Goal: Obtain resource: Obtain resource

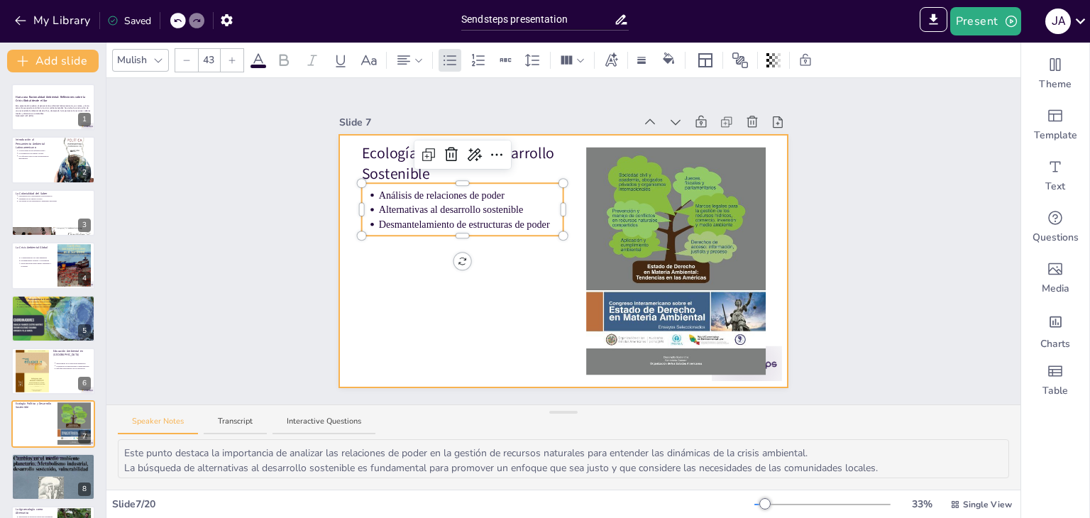
scroll to position [128, 0]
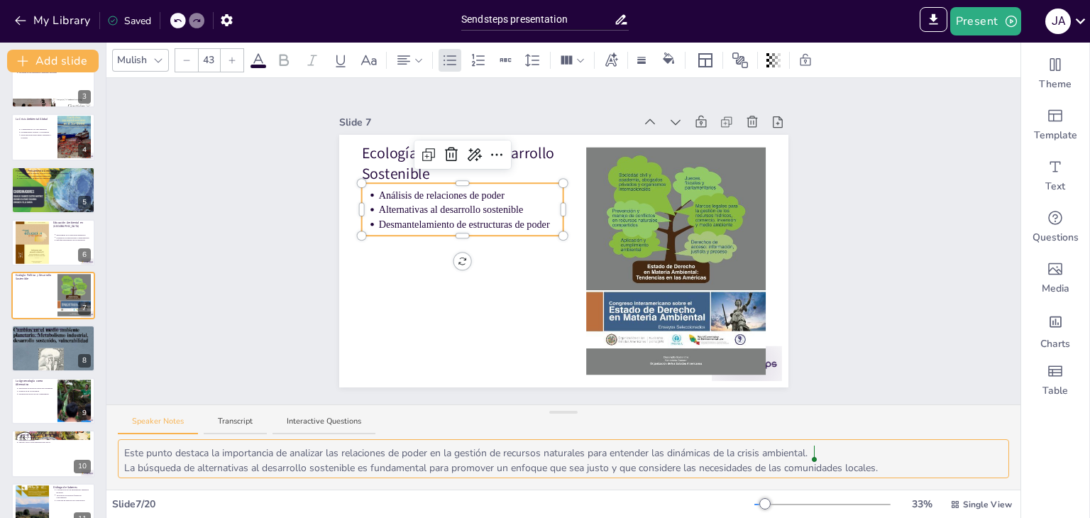
drag, startPoint x: 173, startPoint y: 450, endPoint x: 825, endPoint y: 446, distance: 651.9
click at [825, 446] on textarea "Este punto destaca la importancia de analizar las relaciones de poder en la ges…" at bounding box center [563, 458] width 891 height 39
drag, startPoint x: 124, startPoint y: 468, endPoint x: 924, endPoint y: 463, distance: 800.1
click at [924, 463] on textarea "Este punto destaca la importancia de analizar las relaciones de poder en la ges…" at bounding box center [563, 458] width 891 height 39
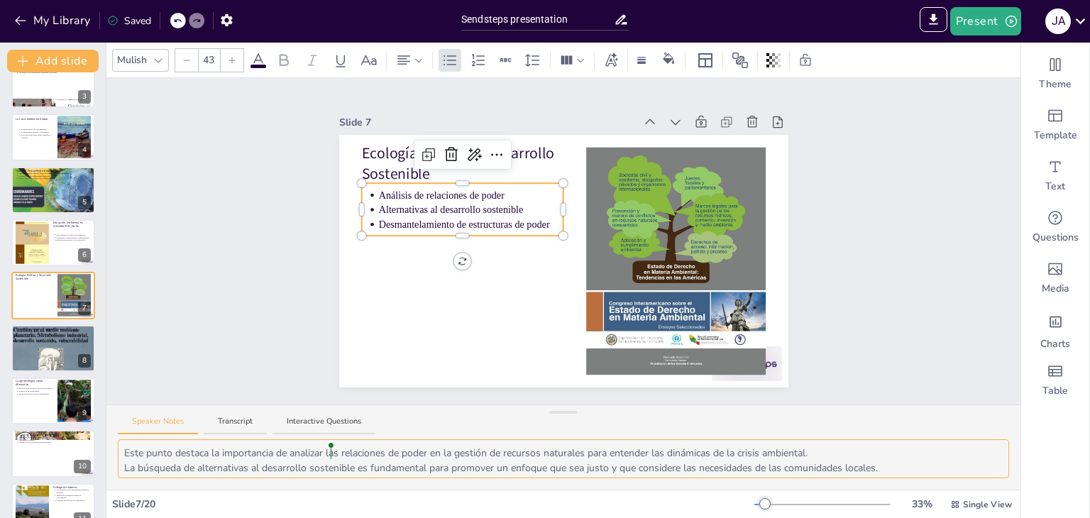
scroll to position [18, 0]
drag, startPoint x: 125, startPoint y: 467, endPoint x: 689, endPoint y: 513, distance: 565.8
click at [689, 513] on div "Mulish 43 Slide 1 Hacia una Racionalidad Ambiental: Reflexiones sobre la Crisis…" at bounding box center [563, 280] width 914 height 475
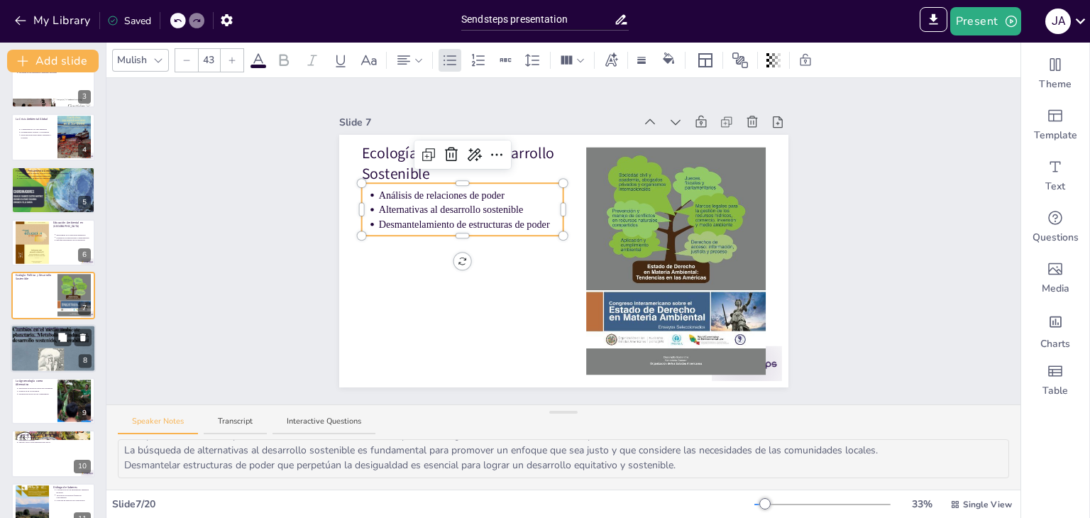
click at [26, 339] on div at bounding box center [53, 347] width 85 height 121
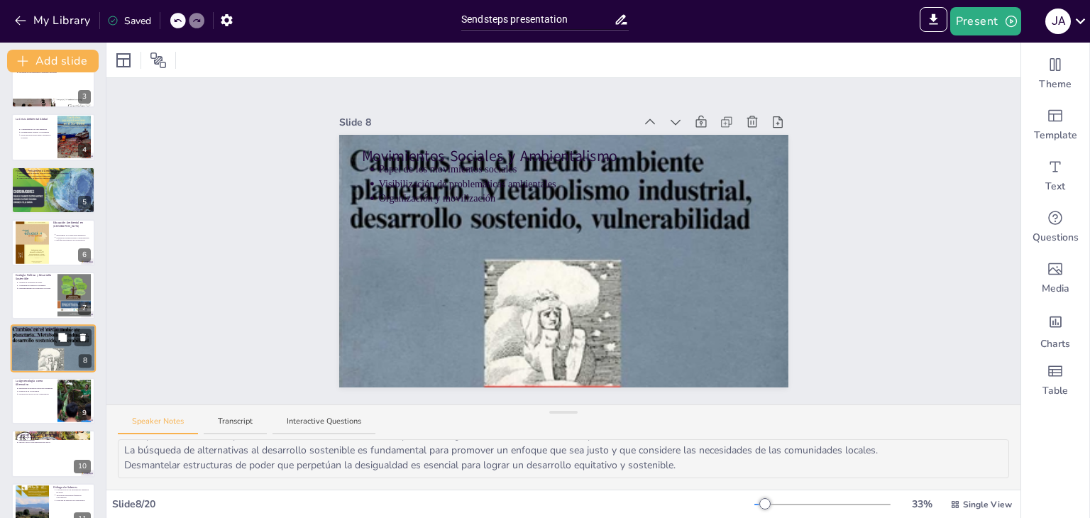
scroll to position [182, 0]
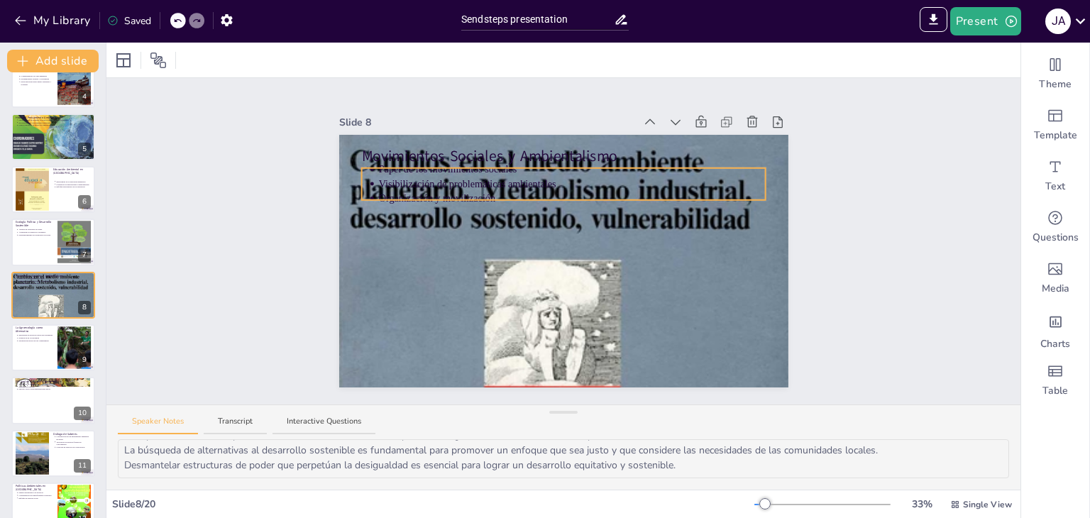
click at [353, 171] on div "Movimientos Sociales y Ambientalismo Papel de los movimientos sociales Visibili…" at bounding box center [563, 261] width 449 height 253
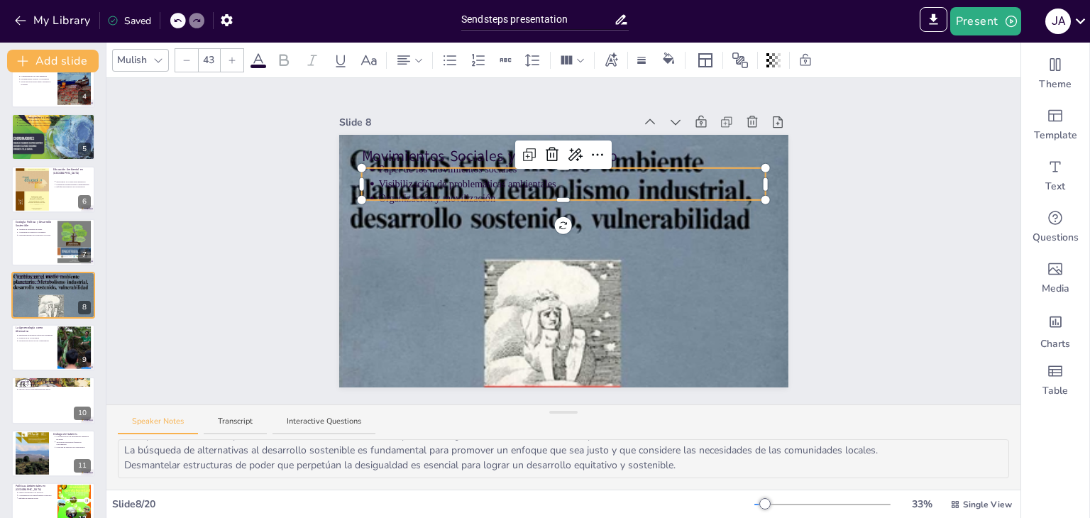
click at [366, 174] on ul "Papel de los movimientos sociales Visibilización de problemáticas ambientales O…" at bounding box center [563, 183] width 404 height 43
click at [367, 151] on p "Movimientos Sociales y Ambientalismo" at bounding box center [563, 155] width 404 height 21
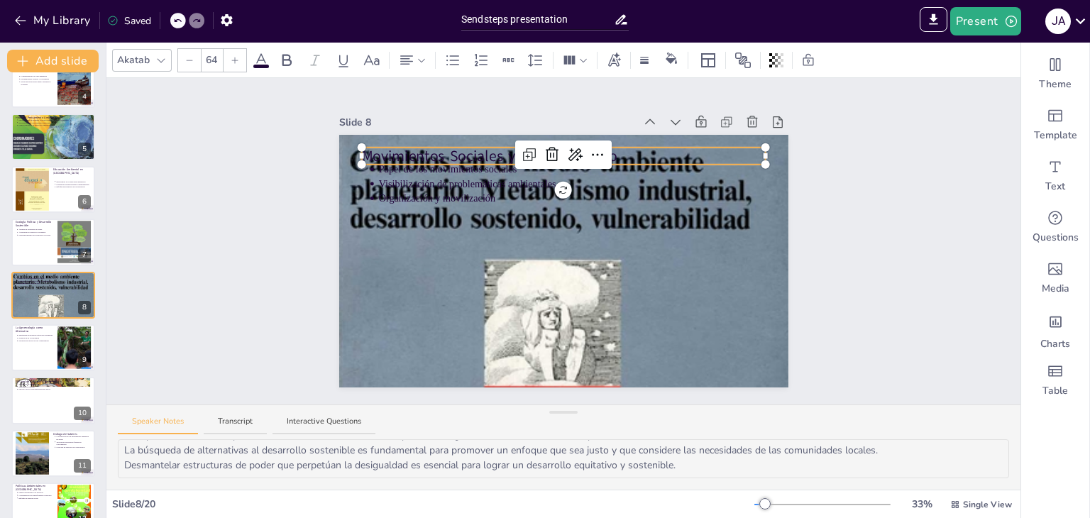
click at [367, 151] on span "Movimientos Sociales y Ambientalismo" at bounding box center [489, 155] width 256 height 21
copy span "Movimientos Sociales y Ambientalismo"
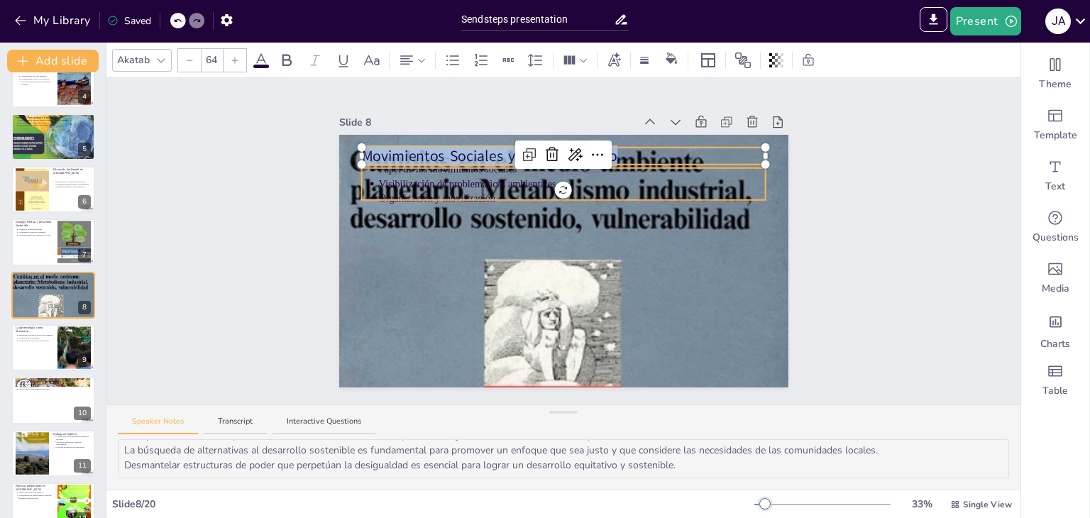
click at [406, 193] on span "Organización y movilización" at bounding box center [436, 198] width 116 height 11
type input "43"
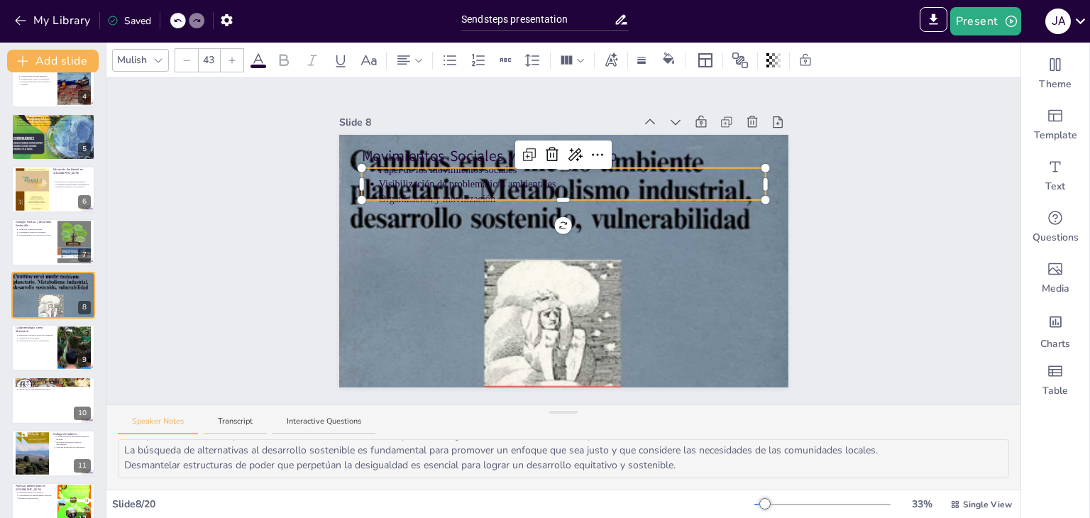
click at [378, 170] on p "Papel de los movimientos sociales" at bounding box center [571, 169] width 387 height 14
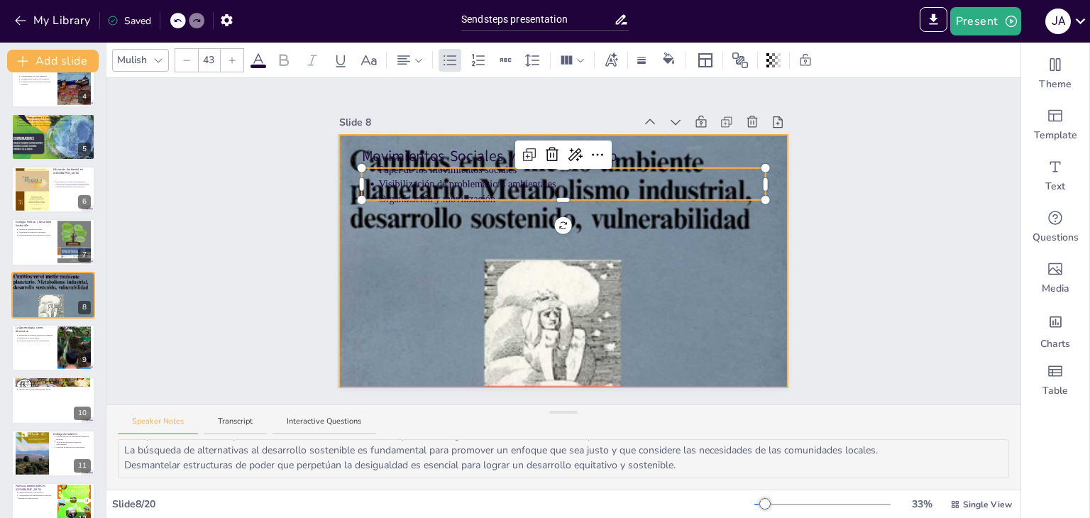
click at [375, 324] on div at bounding box center [563, 261] width 449 height 638
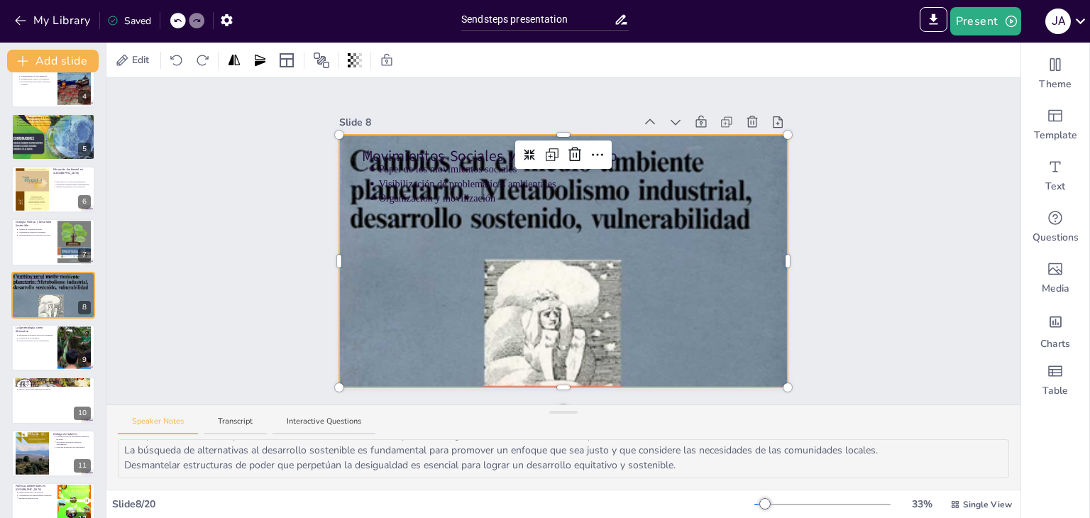
click at [375, 321] on div at bounding box center [563, 261] width 449 height 638
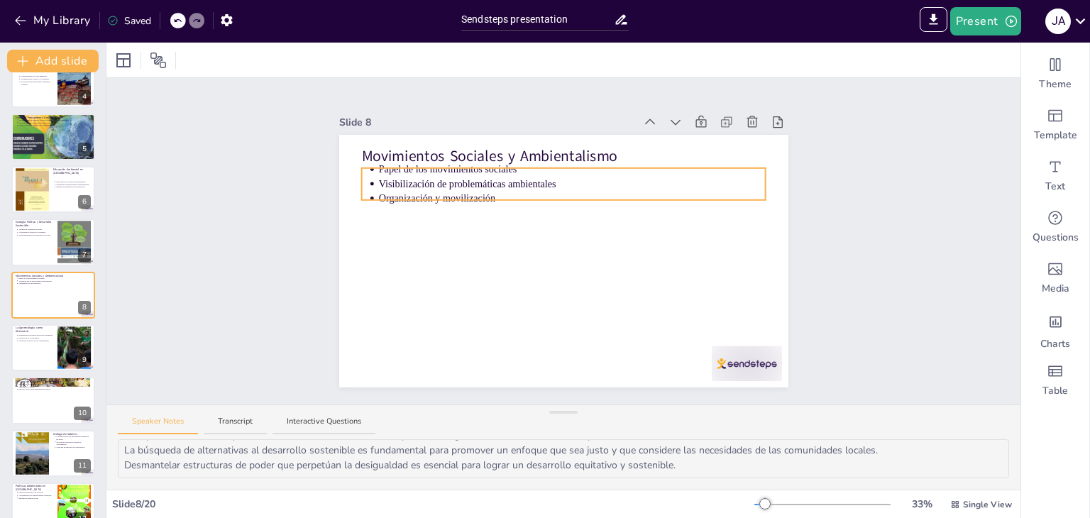
click at [404, 183] on span "Visibilización de problemáticas ambientales" at bounding box center [466, 183] width 177 height 11
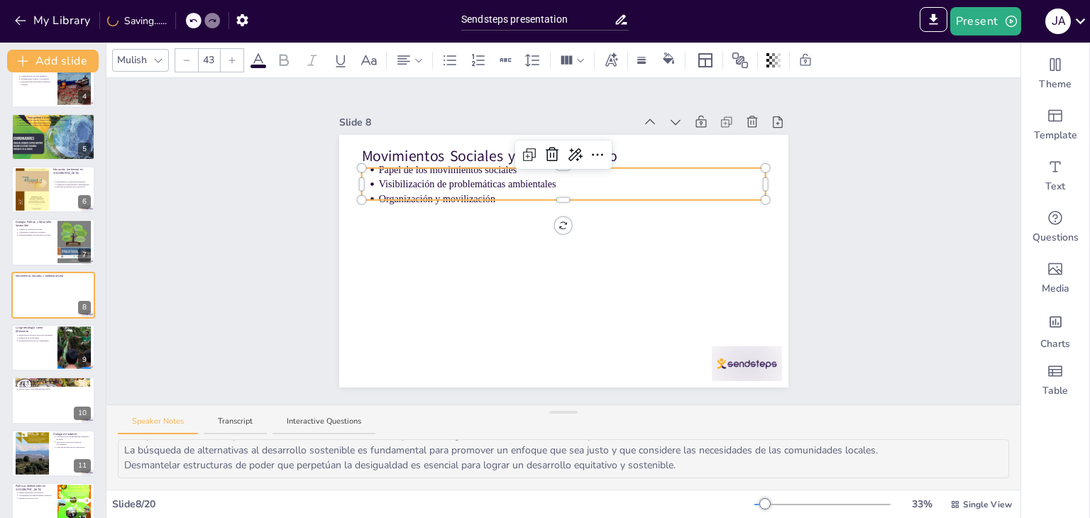
click at [378, 171] on p "Papel de los movimientos sociales" at bounding box center [571, 169] width 387 height 14
copy span "Papel de los movimientos sociales"
drag, startPoint x: 367, startPoint y: 181, endPoint x: 546, endPoint y: 176, distance: 179.5
click at [546, 177] on p "Visibilización de problemáticas ambientales" at bounding box center [571, 184] width 387 height 14
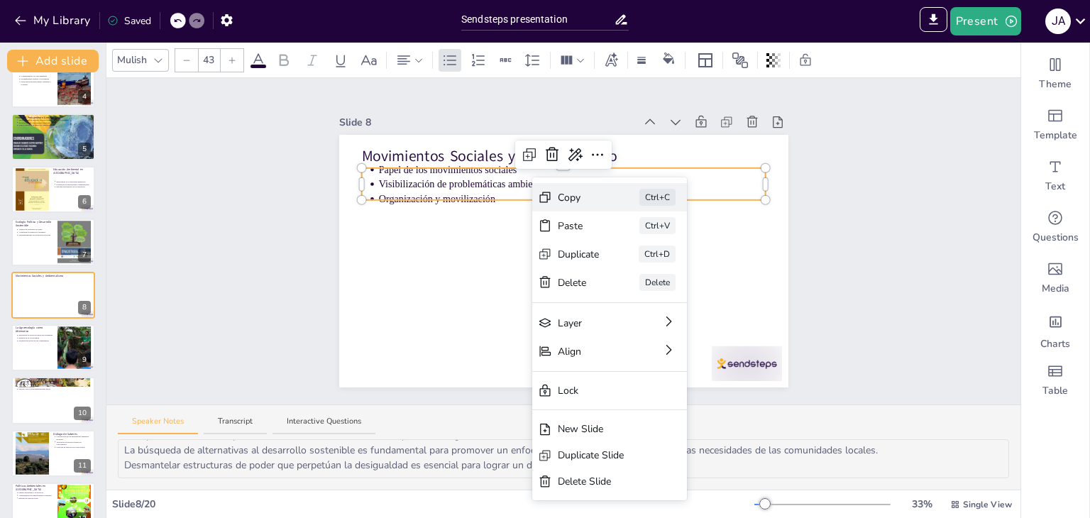
click at [549, 197] on icon at bounding box center [545, 197] width 11 height 11
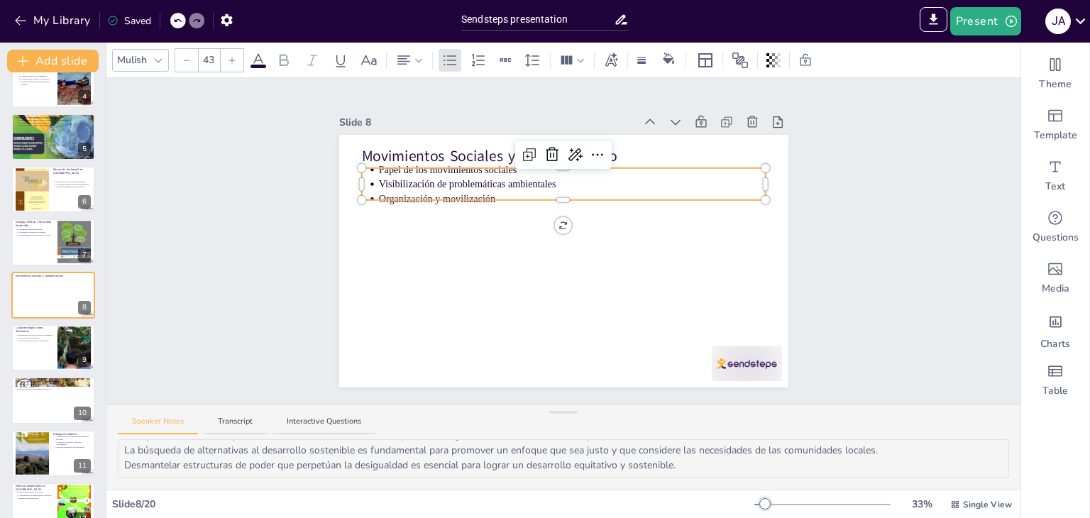
click at [460, 181] on span "Visibilización de problemáticas ambientales" at bounding box center [466, 184] width 177 height 11
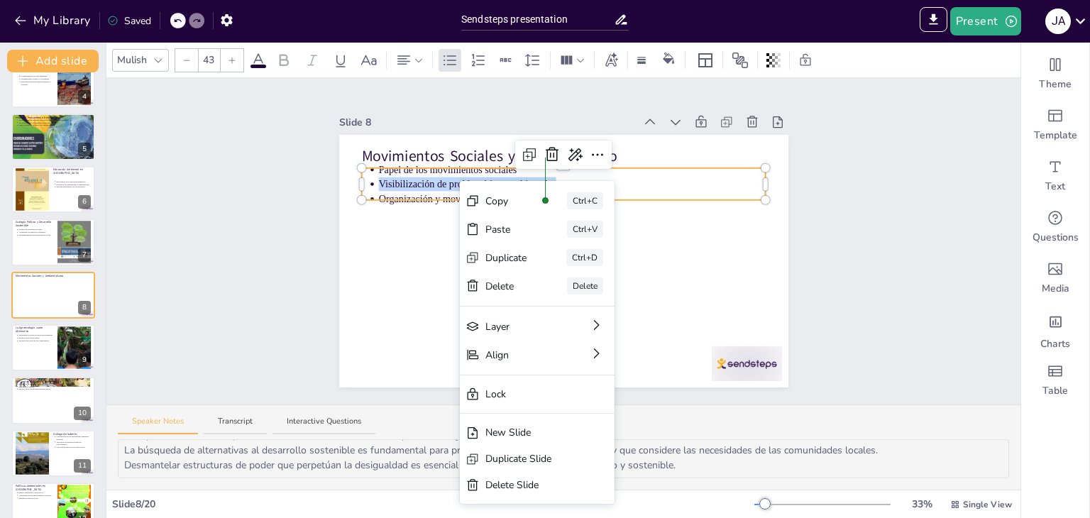
click at [460, 181] on span "Visibilización de problemáticas ambientales" at bounding box center [466, 184] width 177 height 11
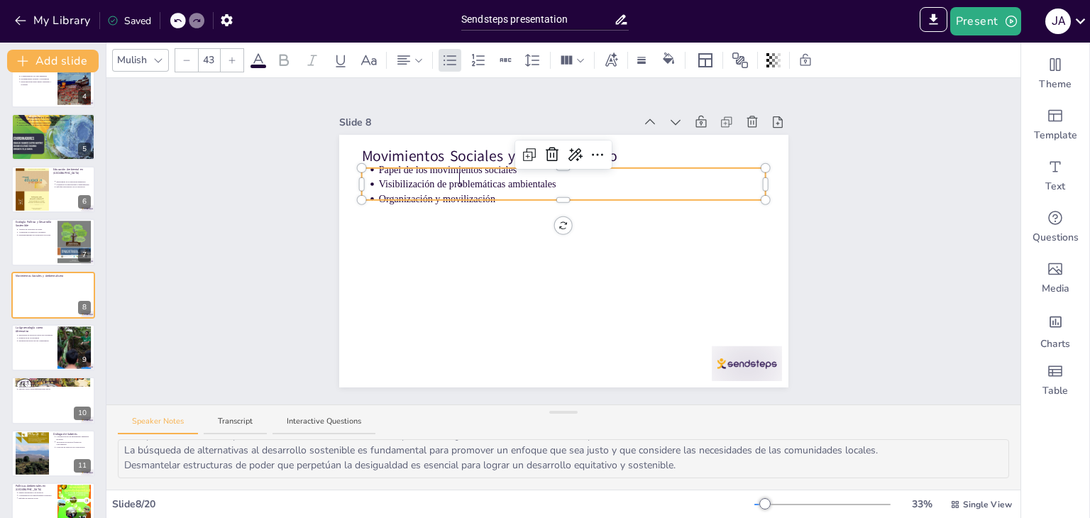
click at [460, 181] on span "Visibilización de problemáticas ambientales" at bounding box center [466, 184] width 177 height 11
copy span "Visibilización de problemáticas ambientales"
click at [379, 194] on div at bounding box center [563, 197] width 404 height 6
click at [381, 182] on span "Visibilización de problemáticas ambientales" at bounding box center [466, 184] width 177 height 11
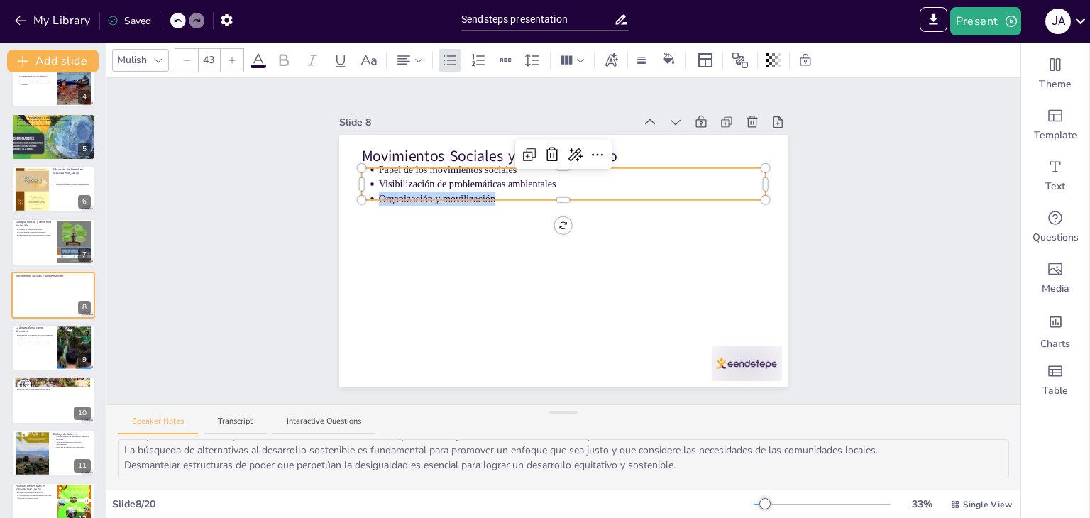
copy span "Organización y movilización"
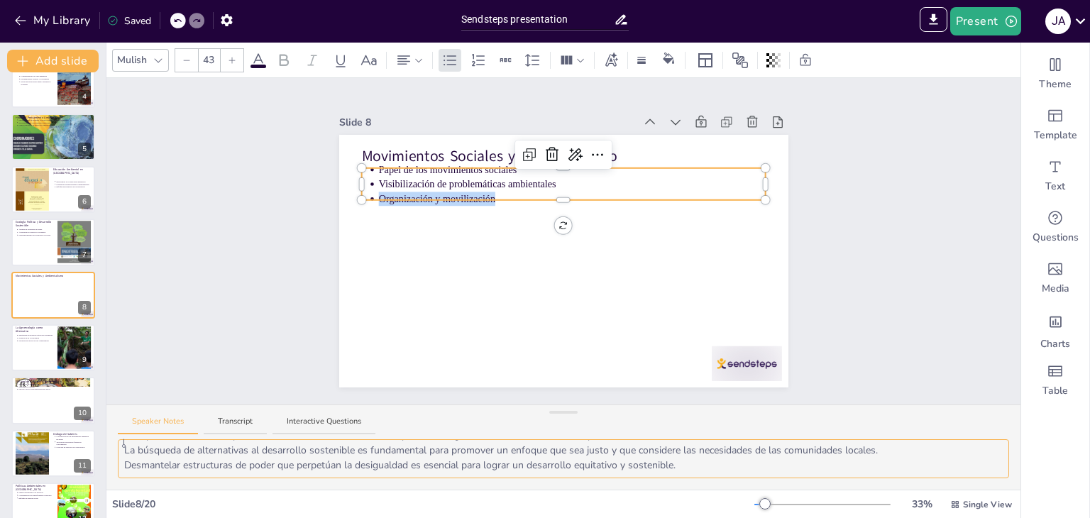
scroll to position [0, 0]
drag, startPoint x: 350, startPoint y: 458, endPoint x: 843, endPoint y: 455, distance: 492.3
click at [843, 455] on textarea "Este punto destaca cómo los movimientos sociales son fundamentales para la defe…" at bounding box center [563, 458] width 891 height 39
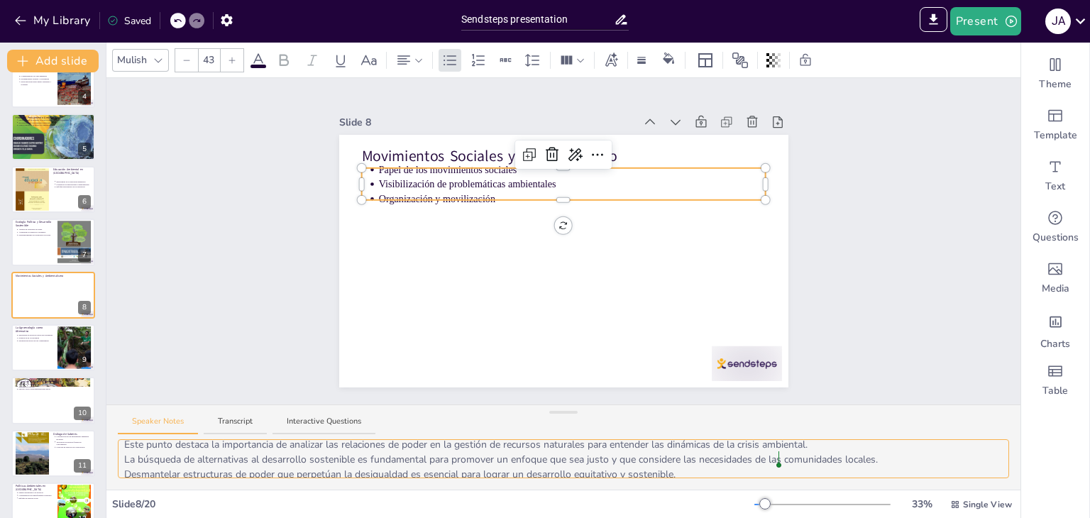
drag, startPoint x: 123, startPoint y: 466, endPoint x: 780, endPoint y: 465, distance: 657.5
click at [780, 465] on textarea "Este punto destaca cómo los movimientos sociales son fundamentales para la defe…" at bounding box center [563, 458] width 891 height 39
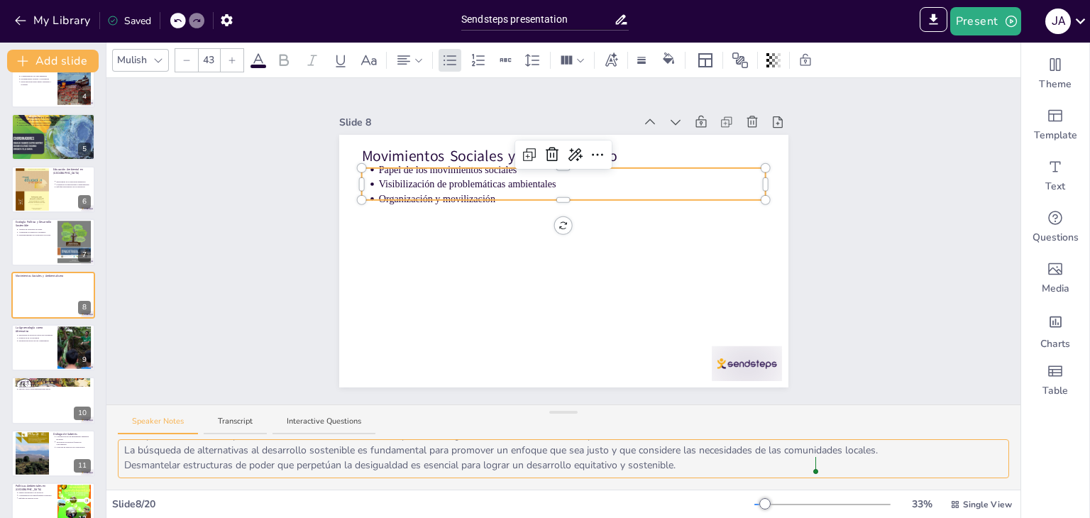
drag, startPoint x: 121, startPoint y: 474, endPoint x: 840, endPoint y: 470, distance: 719.3
click at [840, 470] on textarea "Este punto destaca cómo los movimientos sociales son fundamentales para la defe…" at bounding box center [563, 458] width 891 height 39
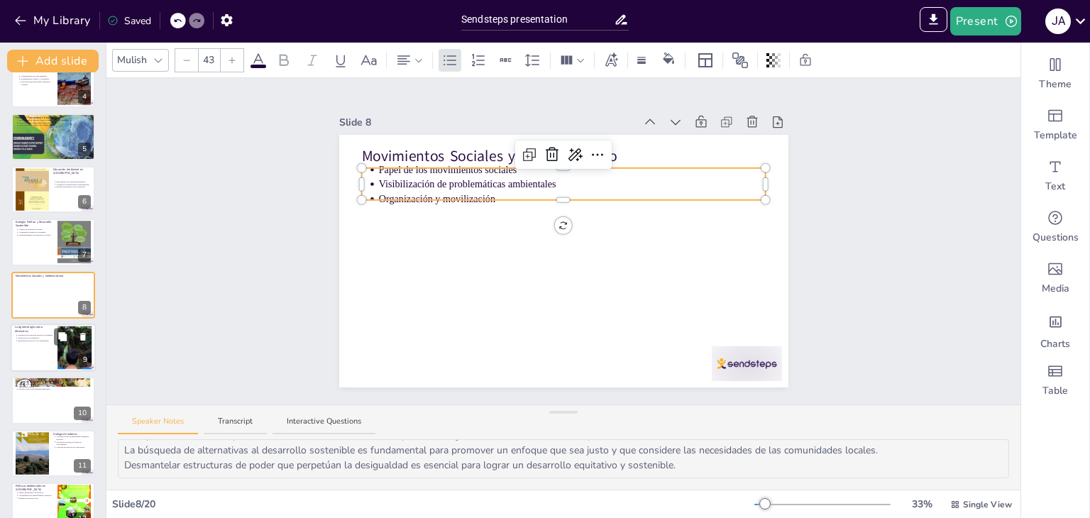
click at [20, 350] on div at bounding box center [53, 347] width 85 height 48
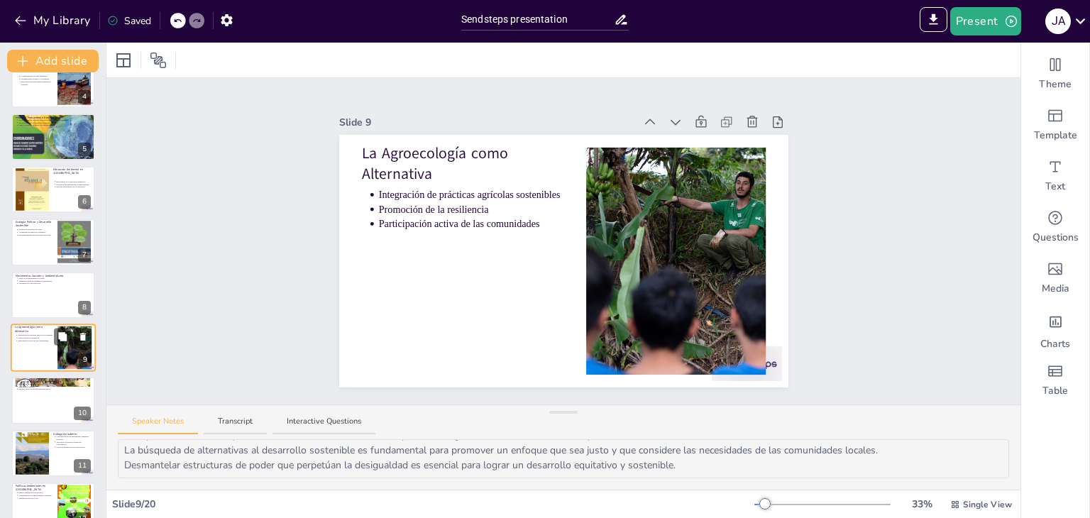
scroll to position [234, 0]
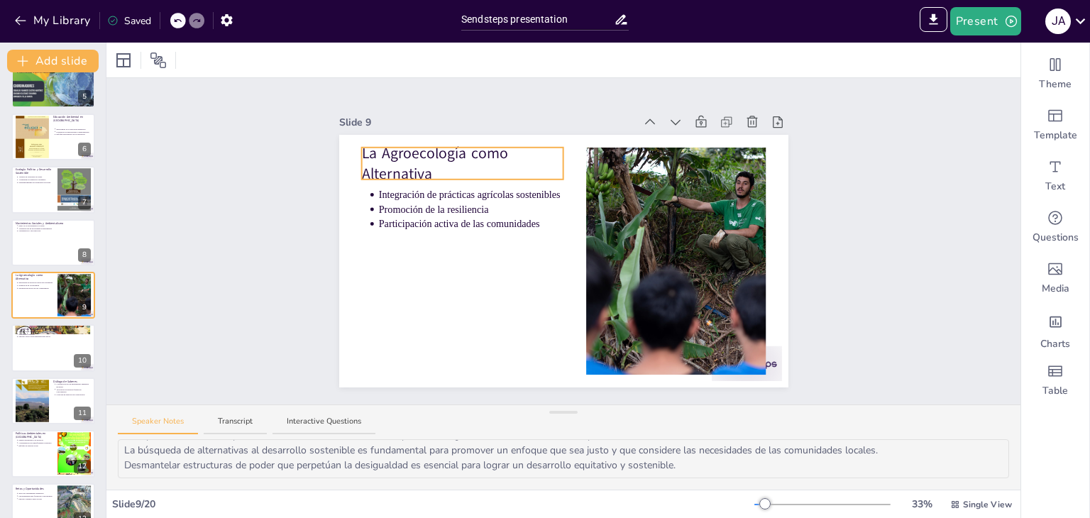
click at [361, 150] on p "La Agroecología como Alternativa" at bounding box center [462, 164] width 202 height 42
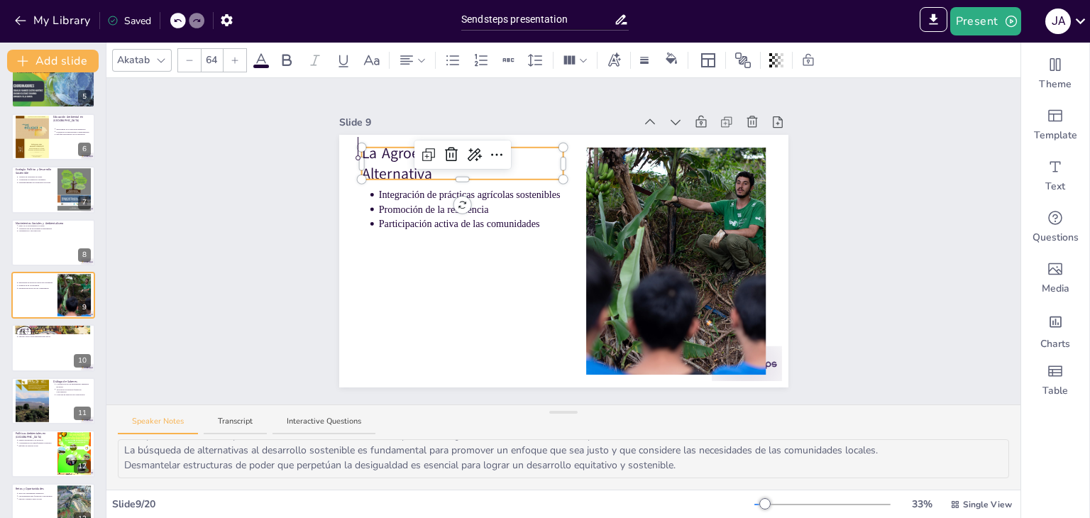
click at [361, 150] on span "La Agroecología como Alternativa" at bounding box center [436, 163] width 151 height 41
copy span "La Agroecología como Alternativa"
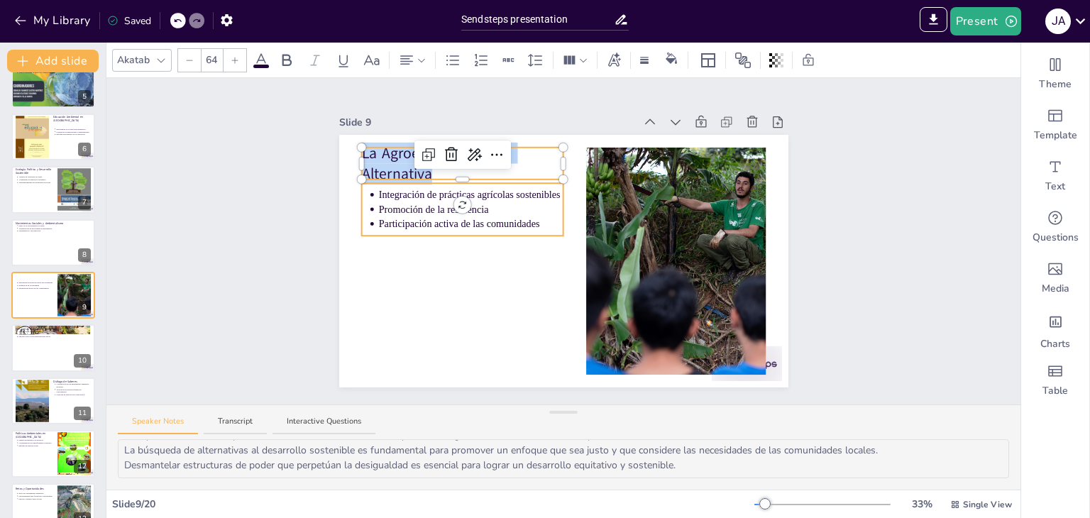
click at [384, 189] on p "Integración de prácticas agrícolas sostenibles" at bounding box center [470, 195] width 185 height 14
type input "43"
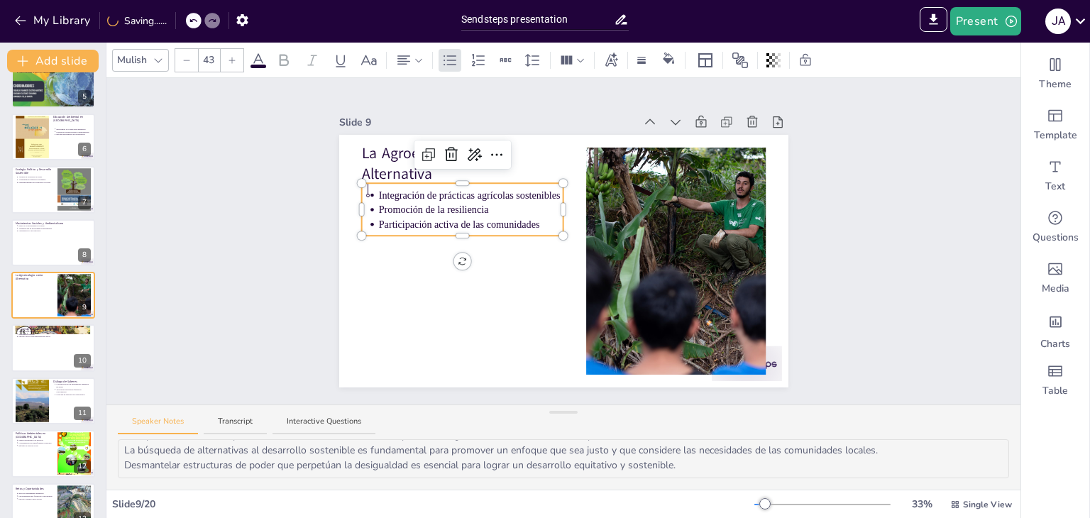
drag, startPoint x: 366, startPoint y: 188, endPoint x: 546, endPoint y: 189, distance: 180.2
click at [546, 189] on div "La Agroecología como Alternativa Integración de prácticas agrícolas sostenibles…" at bounding box center [563, 261] width 449 height 253
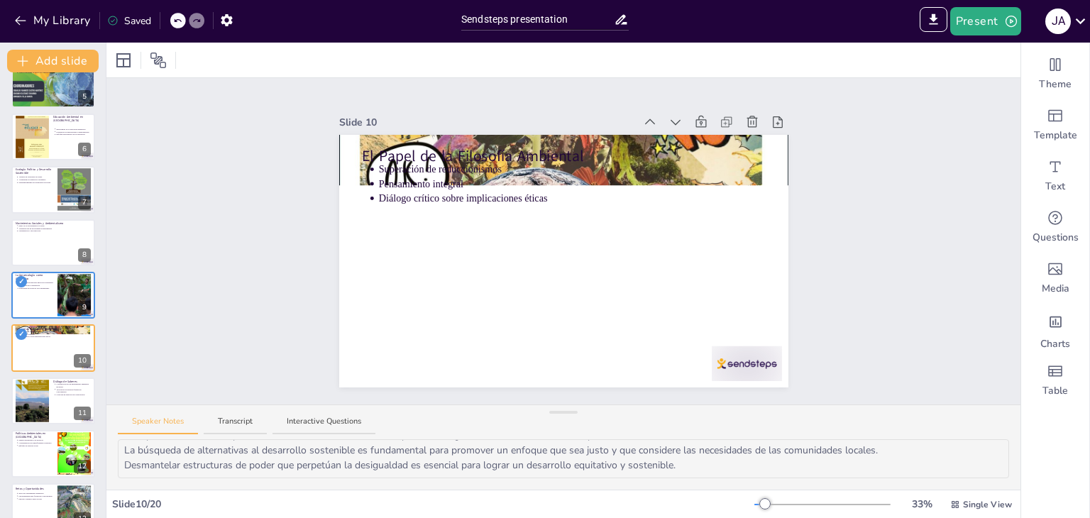
click at [179, 21] on icon at bounding box center [177, 20] width 9 height 9
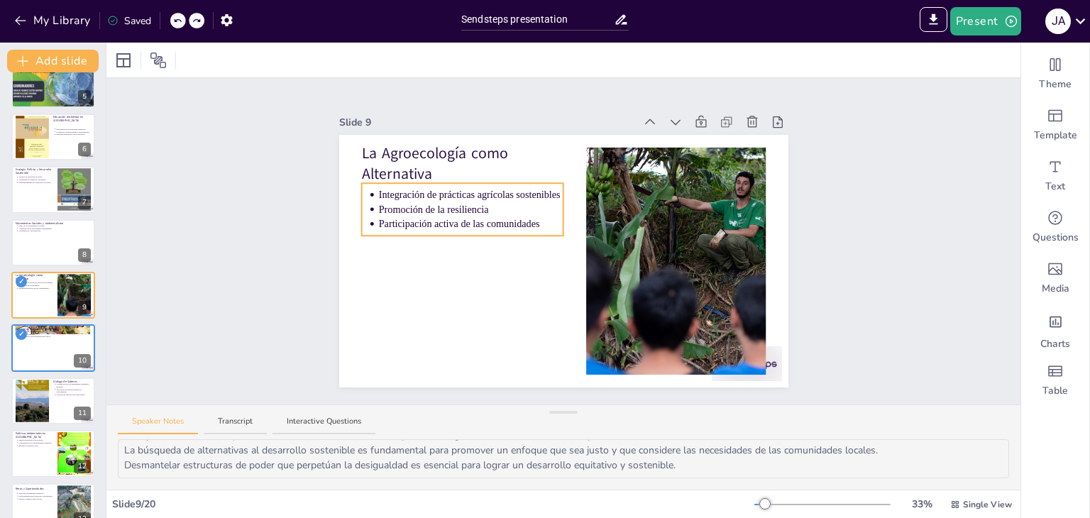
click at [378, 189] on p "Integración de prácticas agrícolas sostenibles" at bounding box center [470, 195] width 185 height 14
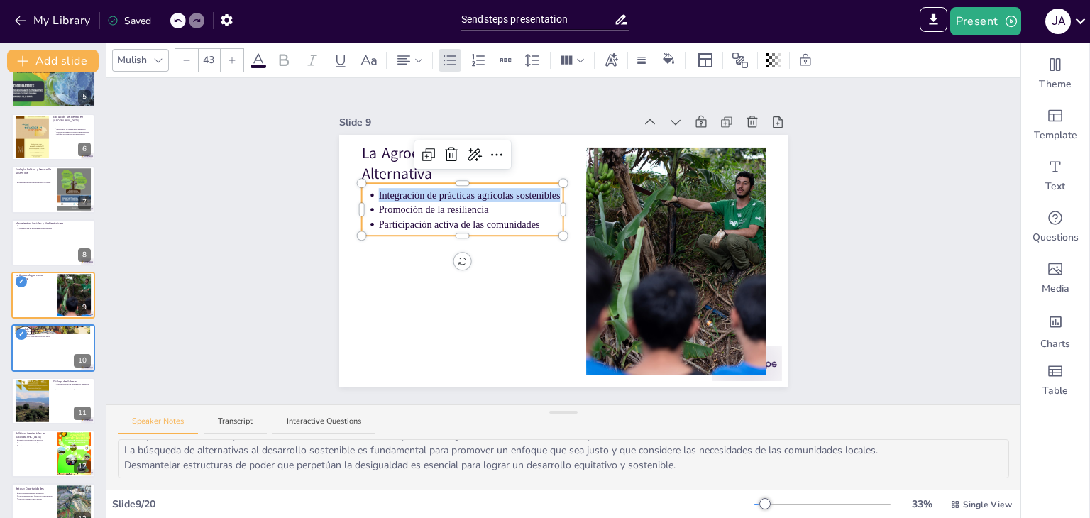
copy span "Integración de prácticas agrícolas sostenibles"
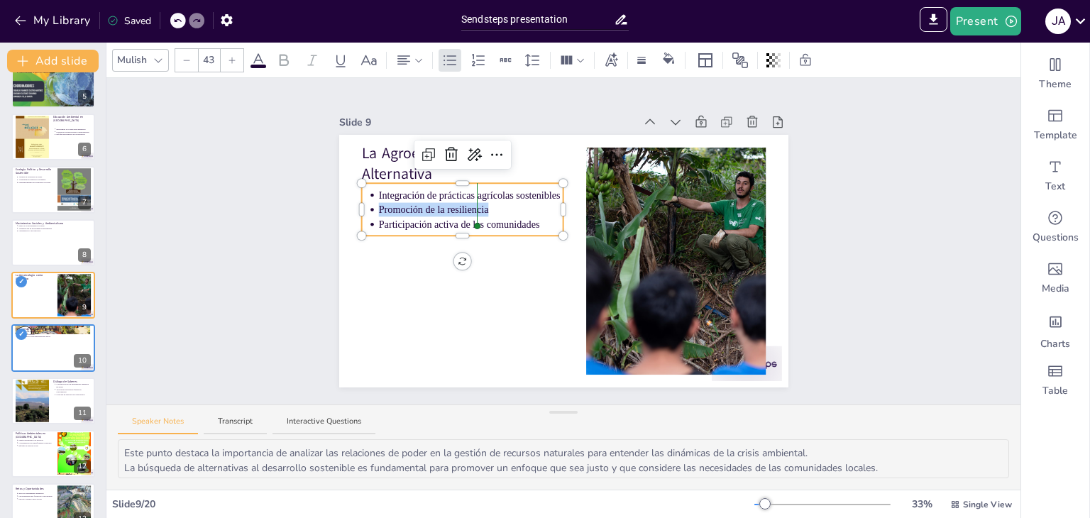
drag, startPoint x: 369, startPoint y: 203, endPoint x: 480, endPoint y: 208, distance: 111.5
click at [480, 208] on p "Promoción de la resiliencia" at bounding box center [470, 210] width 185 height 14
copy span "Promoción de la resiliencia"
click at [378, 220] on span "Participación activa de las comunidades" at bounding box center [458, 223] width 161 height 11
copy span "Participación activa de las comunidades"
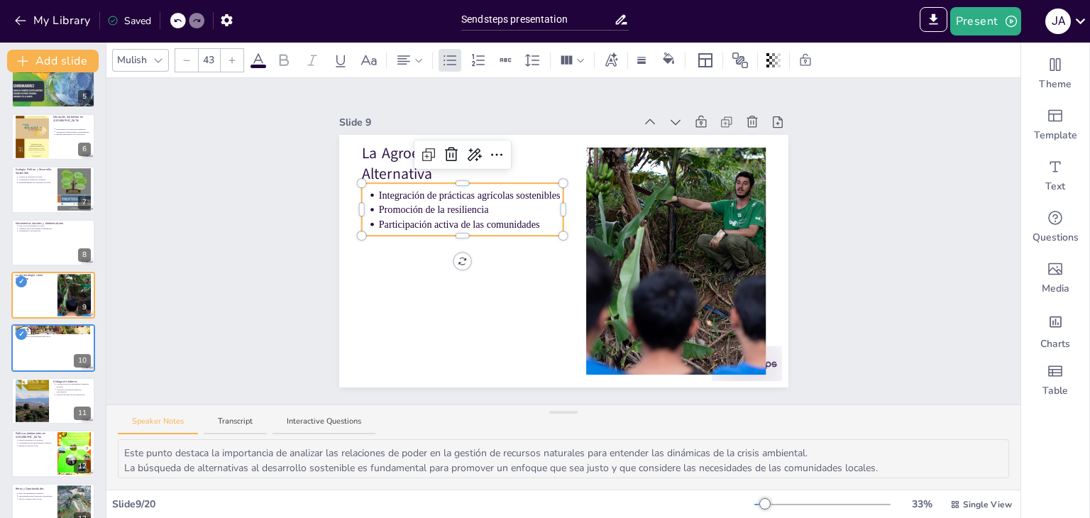
click at [221, 324] on div "Slide 1 Hacia una Racionalidad Ambiental: Reflexiones sobre la Crisis Global de…" at bounding box center [563, 241] width 914 height 326
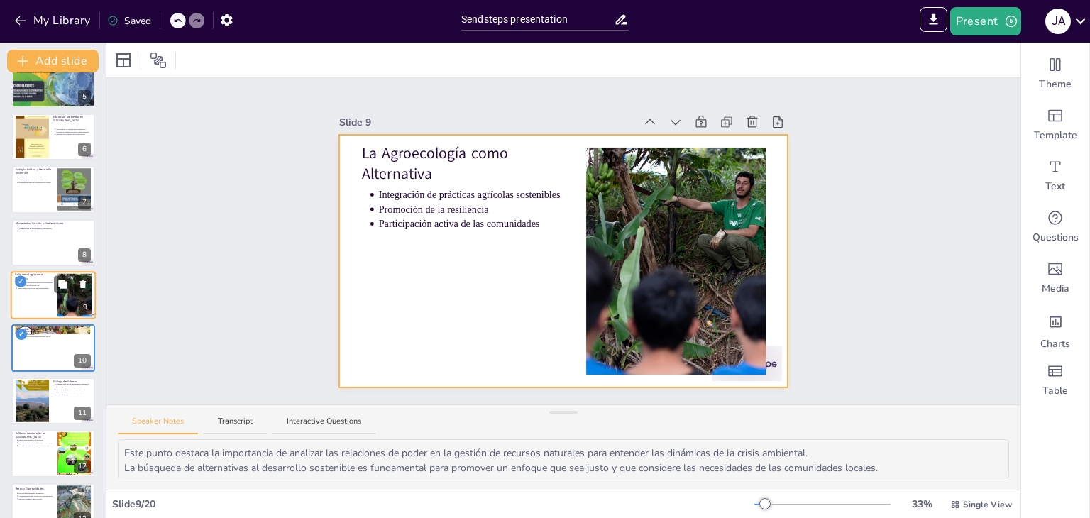
click at [48, 311] on div at bounding box center [53, 295] width 85 height 48
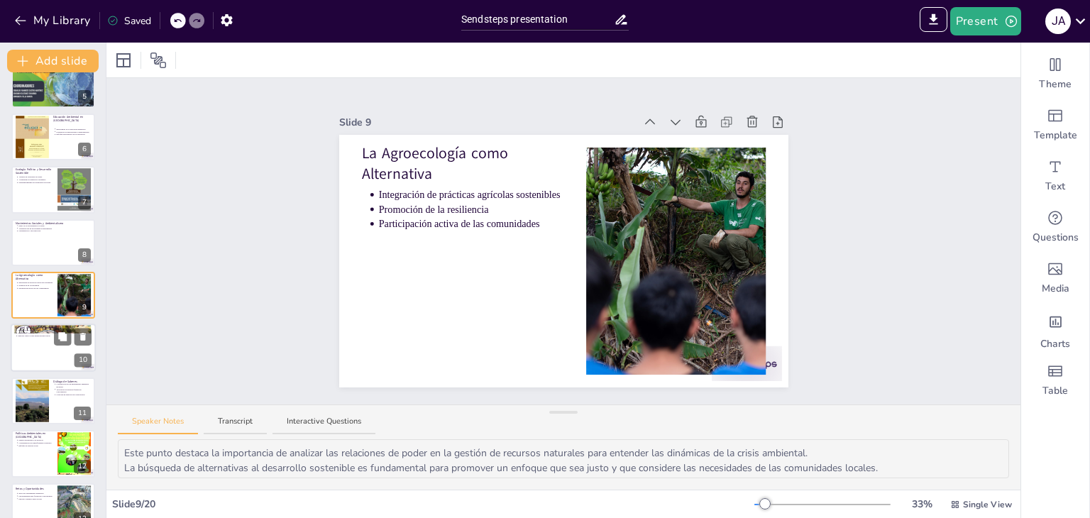
click at [38, 345] on div at bounding box center [53, 348] width 85 height 48
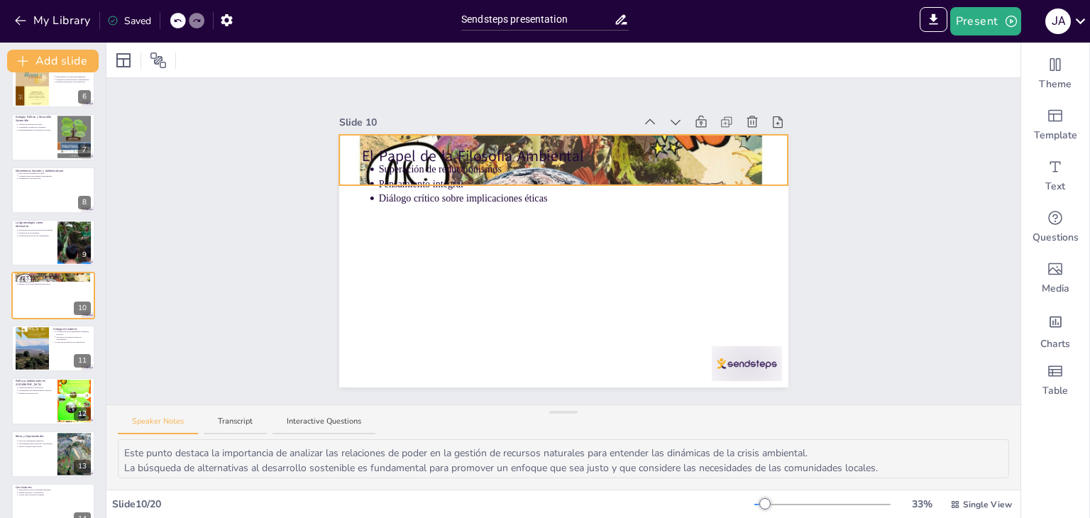
click at [766, 148] on div at bounding box center [563, 159] width 449 height 633
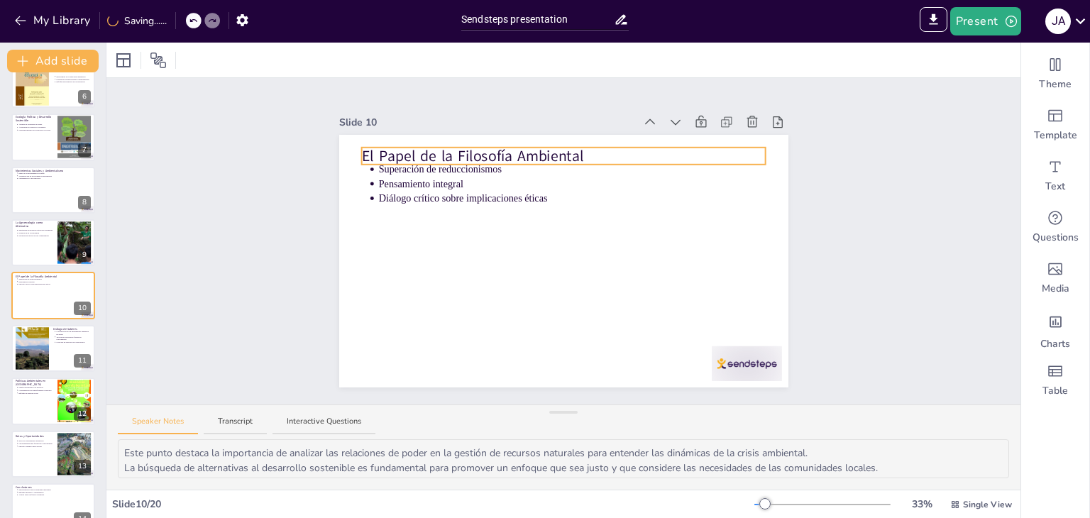
click at [457, 150] on p "El Papel de la Filosofía Ambiental" at bounding box center [563, 155] width 404 height 21
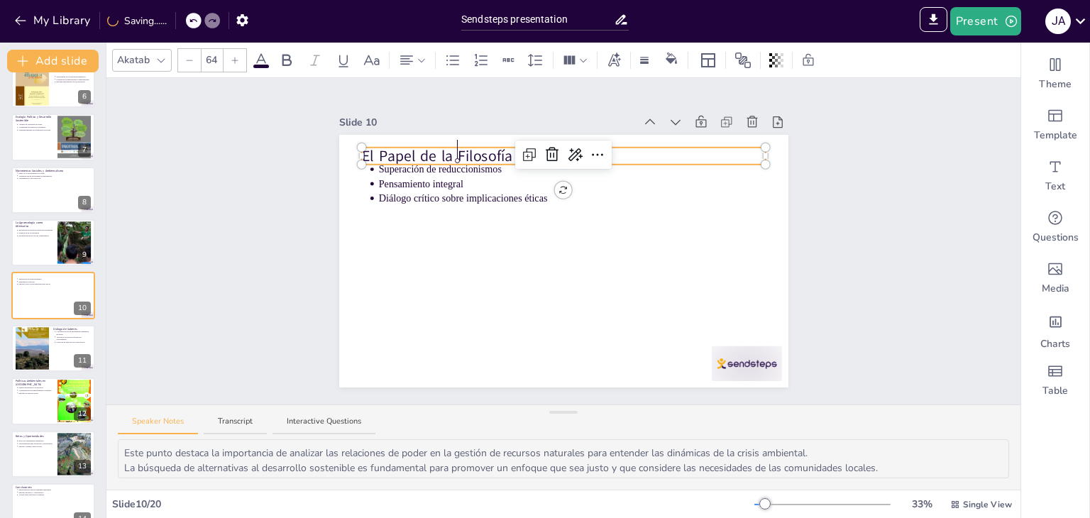
click at [457, 150] on p "El Papel de la Filosofía Ambiental" at bounding box center [563, 155] width 404 height 21
copy p "El Papel de la Filosofía Ambiental"
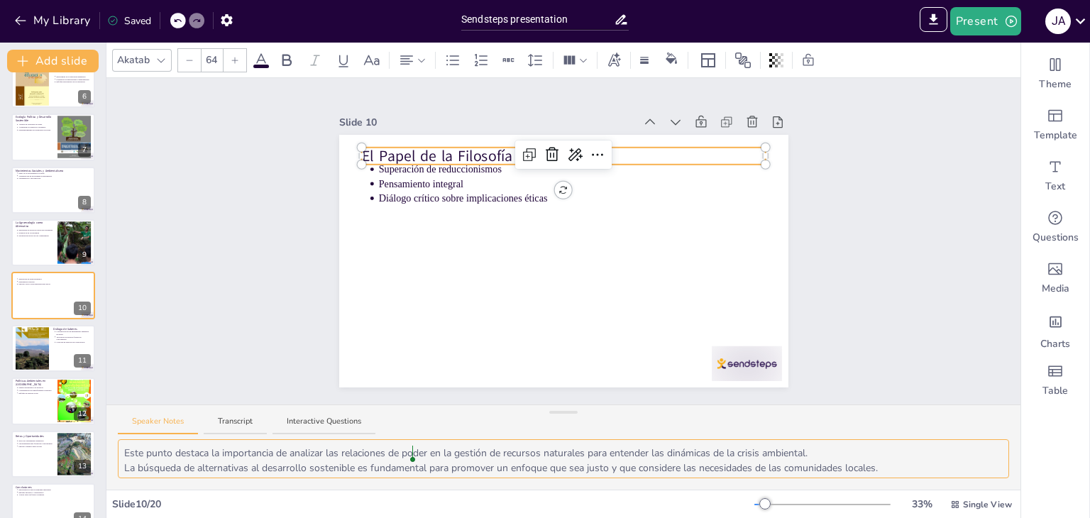
scroll to position [18, 0]
drag, startPoint x: 121, startPoint y: 449, endPoint x: 838, endPoint y: 457, distance: 717.9
click at [838, 457] on textarea "Este punto destaca la necesidad de superar enfoques reduccionistas que no captu…" at bounding box center [563, 458] width 891 height 39
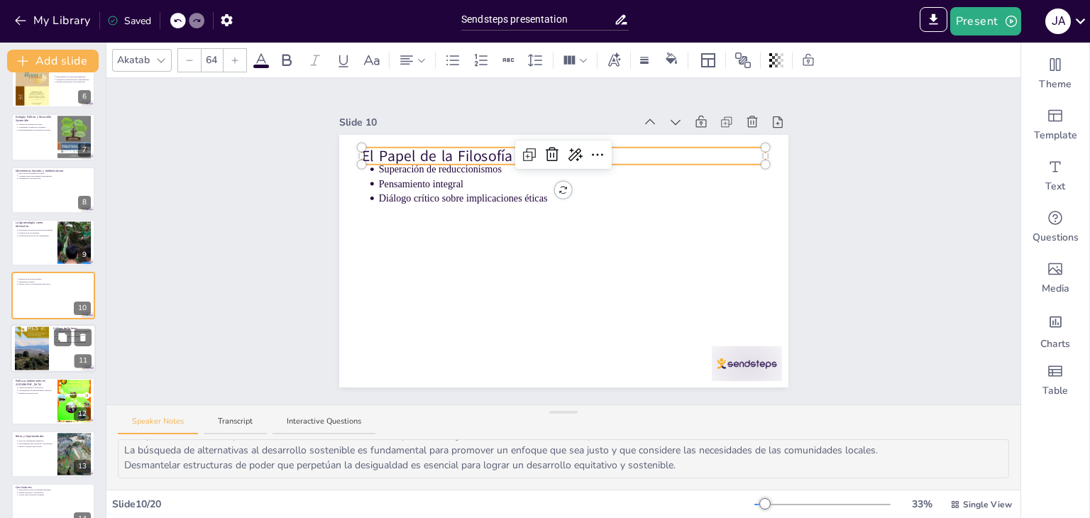
click at [30, 338] on div at bounding box center [32, 348] width 34 height 50
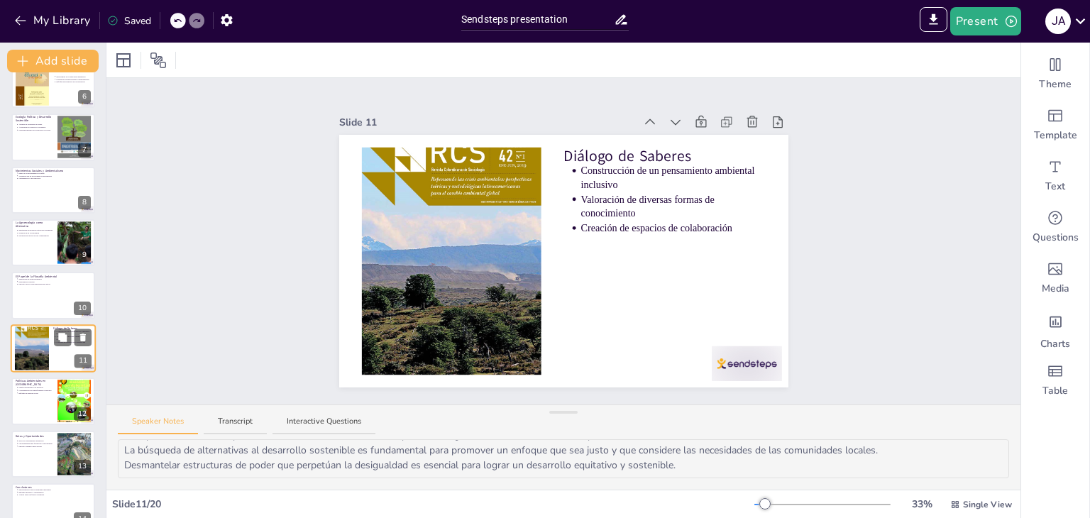
scroll to position [340, 0]
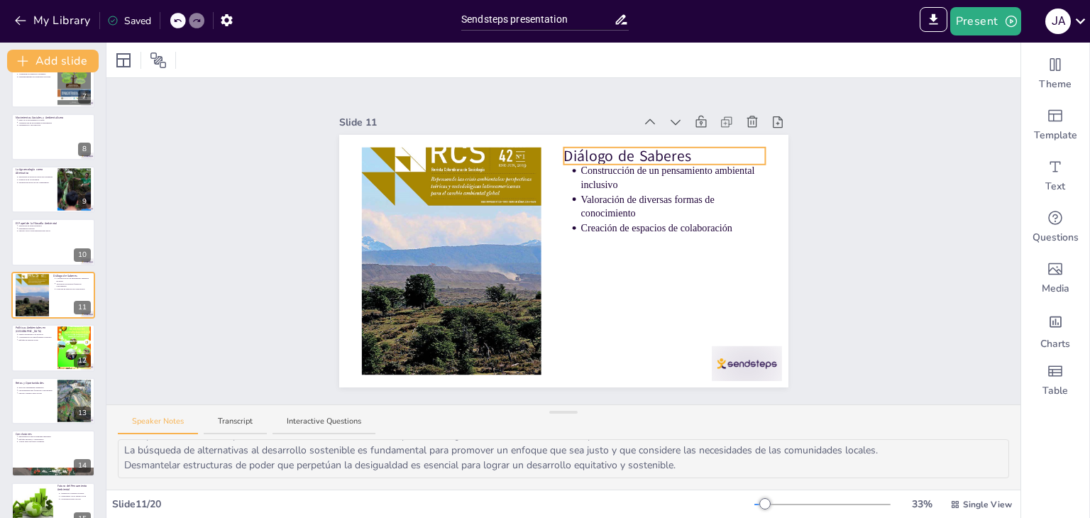
click at [563, 145] on div "Diálogo de Saberes Construcción de un pensamiento ambiental inclusivo Valoració…" at bounding box center [563, 261] width 449 height 253
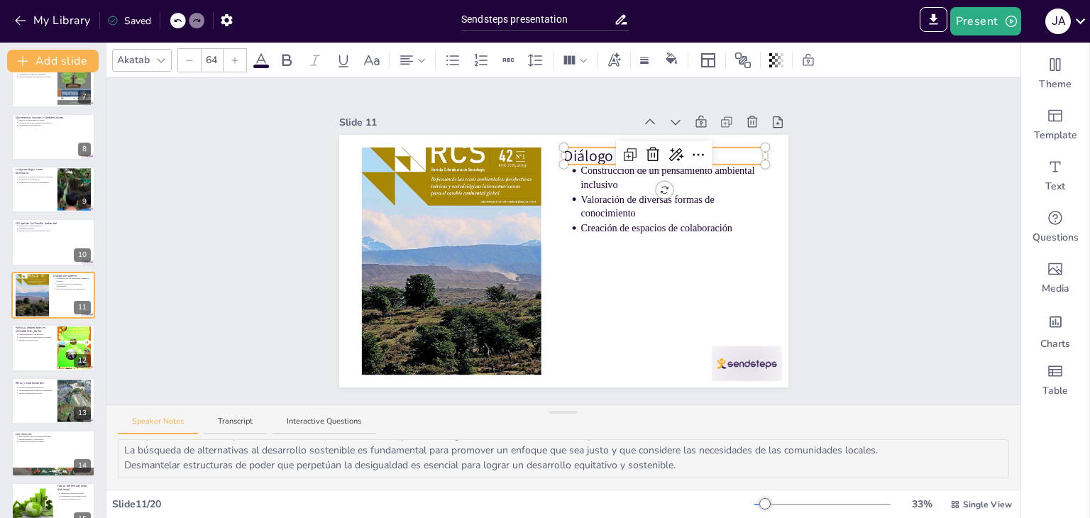
click at [565, 148] on p "Diálogo de Saberes" at bounding box center [664, 155] width 202 height 21
click at [565, 148] on span "Diálogo de Saberes" at bounding box center [626, 155] width 127 height 21
click at [732, 151] on p "Diálogo de Saberes" at bounding box center [664, 155] width 202 height 21
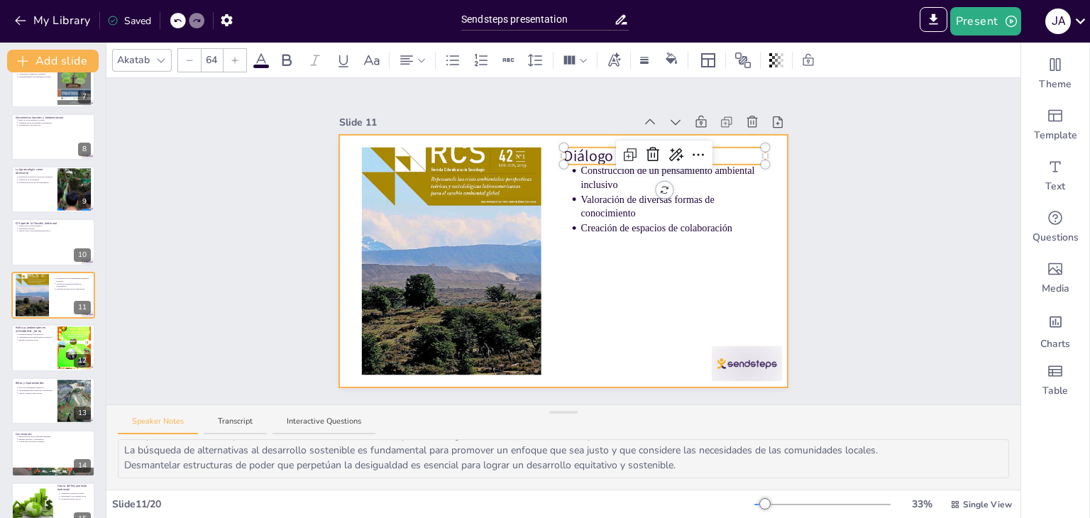
click at [769, 270] on div at bounding box center [563, 261] width 449 height 253
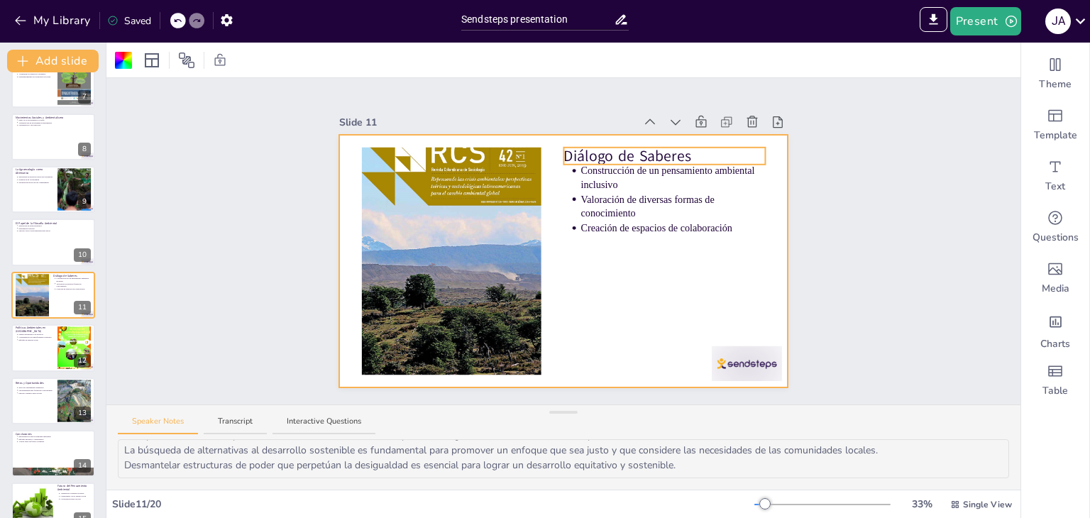
click at [675, 146] on div "Diálogo de Saberes Construcción de un pensamiento ambiental inclusivo Valoració…" at bounding box center [563, 261] width 449 height 253
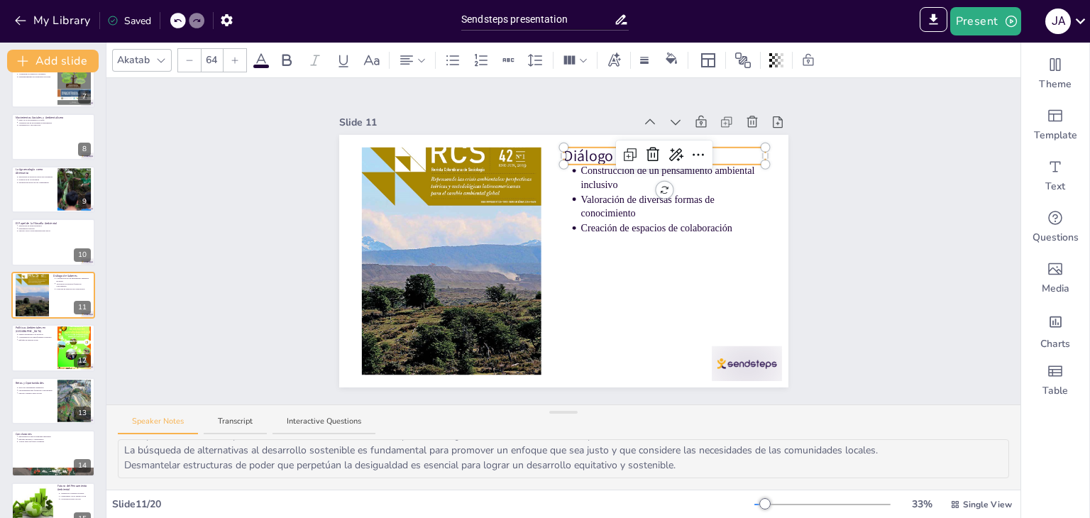
click at [569, 150] on span "Diálogo de Saberes" at bounding box center [626, 155] width 127 height 21
click at [573, 167] on div "Construcción de un pensamiento ambiental inclusivo Valoración de diversas forma…" at bounding box center [563, 261] width 449 height 253
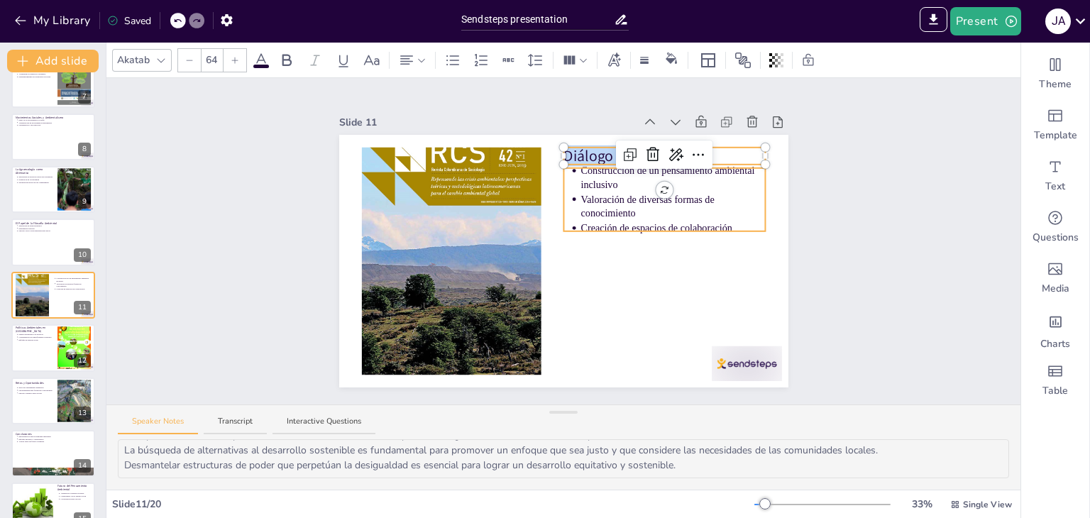
type input "43"
click at [580, 177] on p "Construcción de un pensamiento ambiental inclusivo" at bounding box center [672, 178] width 185 height 28
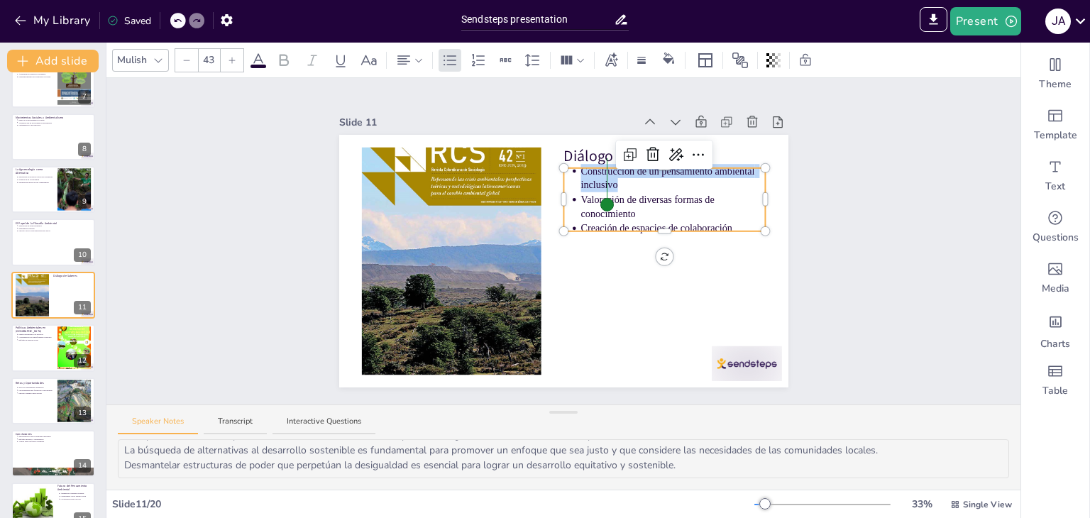
copy span "Construcción de un pensamiento ambiental inclusivo"
drag, startPoint x: 567, startPoint y: 198, endPoint x: 628, endPoint y: 200, distance: 61.0
click at [628, 200] on ul "Construcción de un pensamiento ambiental inclusivo Valoración de diversas forma…" at bounding box center [664, 200] width 202 height 72
drag, startPoint x: 570, startPoint y: 191, endPoint x: 635, endPoint y: 214, distance: 68.4
click at [635, 214] on p "Valoración de diversas formas de conocimiento" at bounding box center [672, 207] width 185 height 28
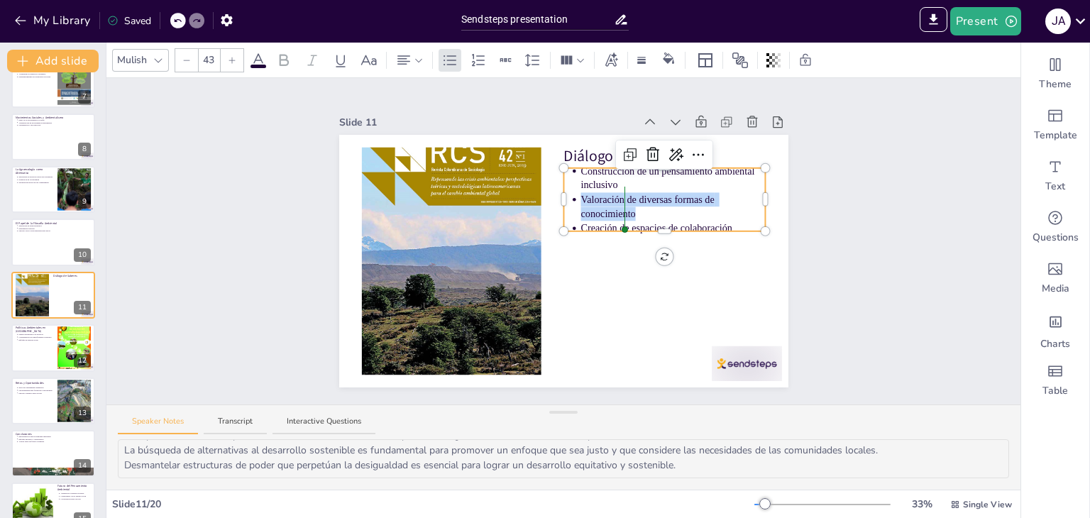
click at [580, 214] on p "Valoración de diversas formas de conocimiento" at bounding box center [672, 207] width 185 height 28
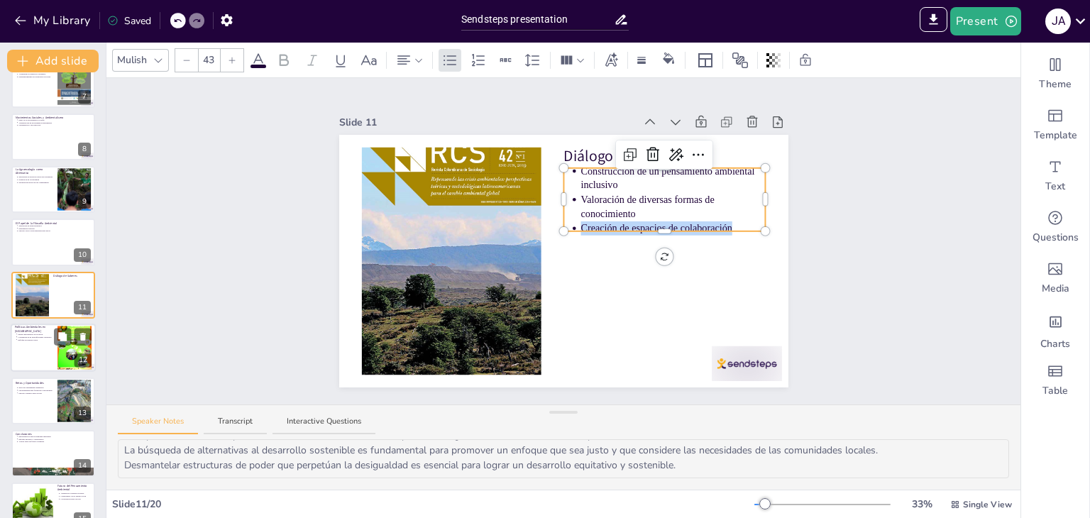
click at [21, 347] on div at bounding box center [53, 347] width 85 height 48
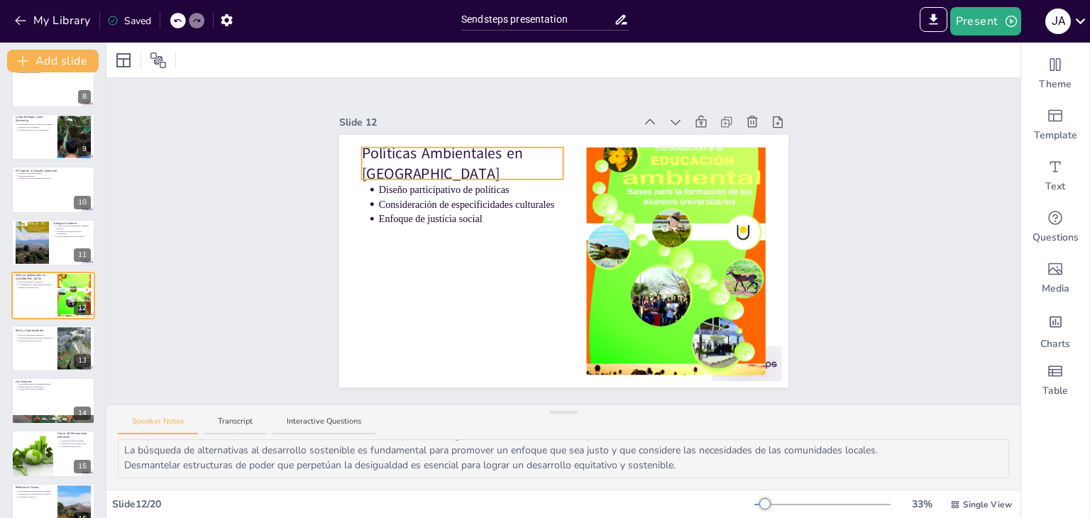
click at [393, 155] on p "Políticas Ambientales en [GEOGRAPHIC_DATA]" at bounding box center [462, 164] width 202 height 42
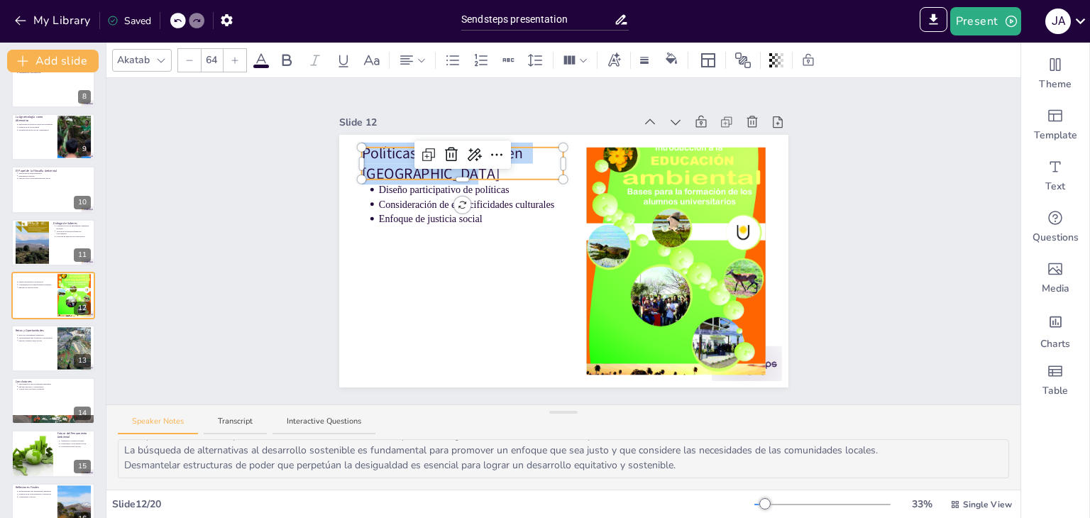
click at [393, 155] on span "Políticas Ambientales en [GEOGRAPHIC_DATA]" at bounding box center [444, 163] width 166 height 41
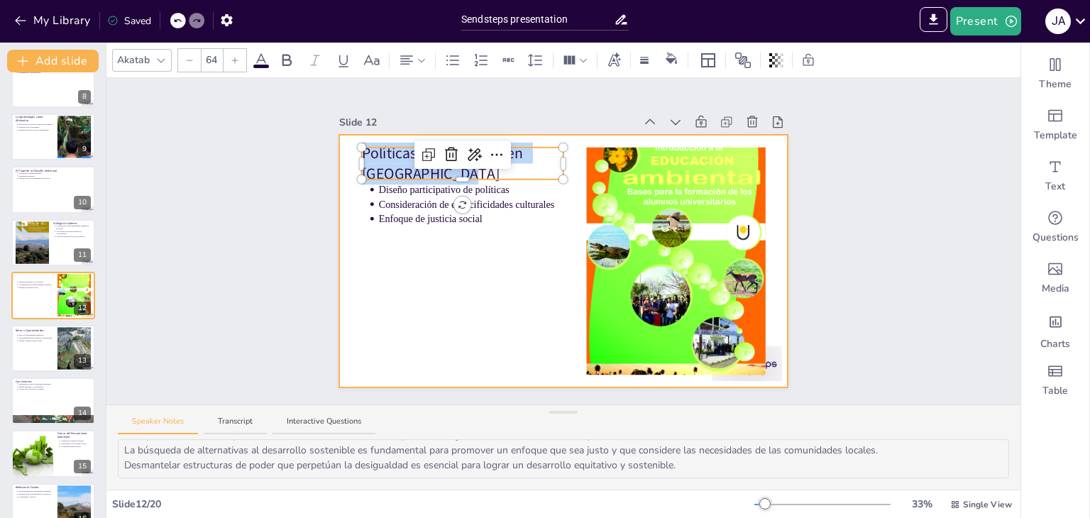
click at [378, 199] on p "Consideración de especificidades culturales" at bounding box center [470, 204] width 185 height 14
type input "43"
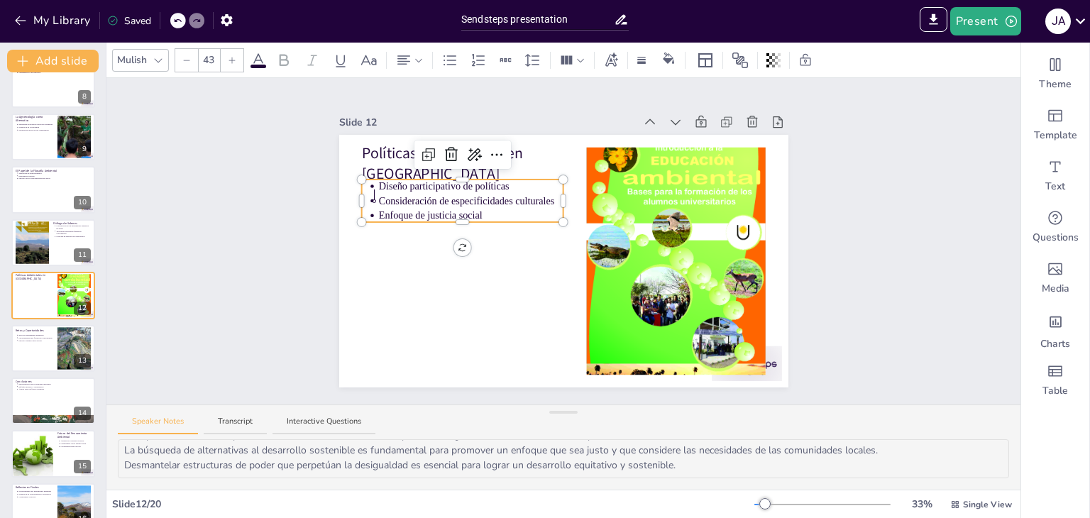
click at [378, 181] on span "Diseño participativo de políticas" at bounding box center [443, 186] width 131 height 11
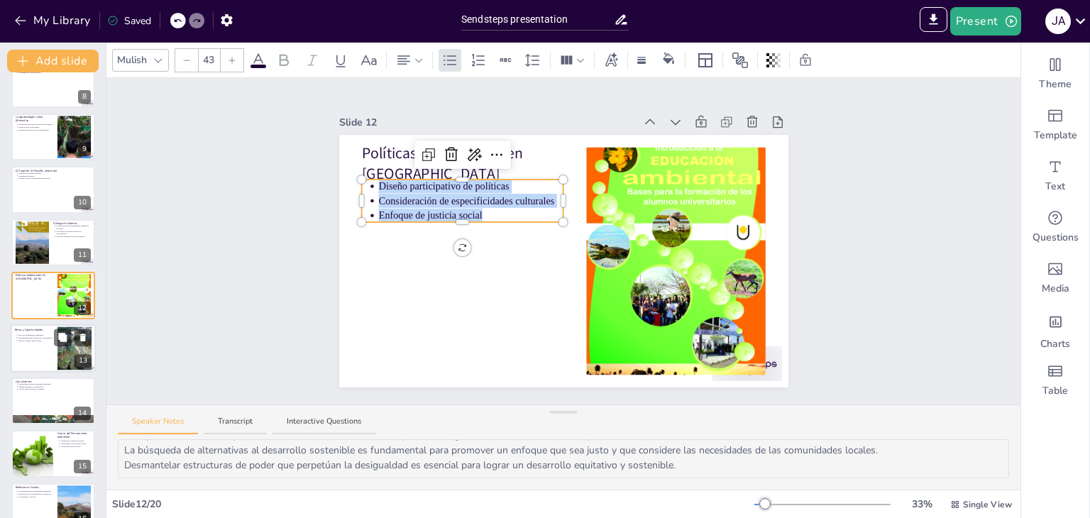
click at [31, 350] on div at bounding box center [53, 348] width 85 height 48
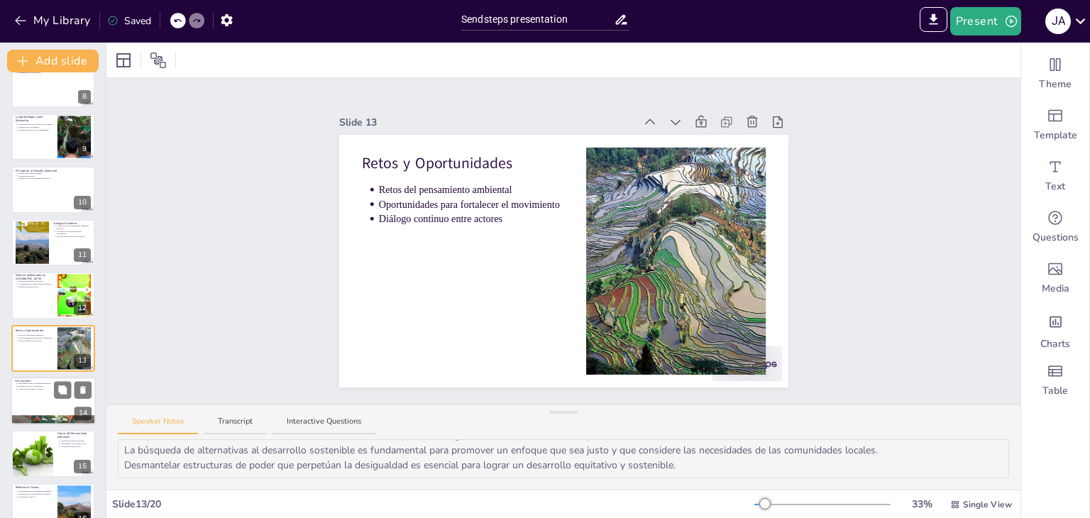
scroll to position [445, 0]
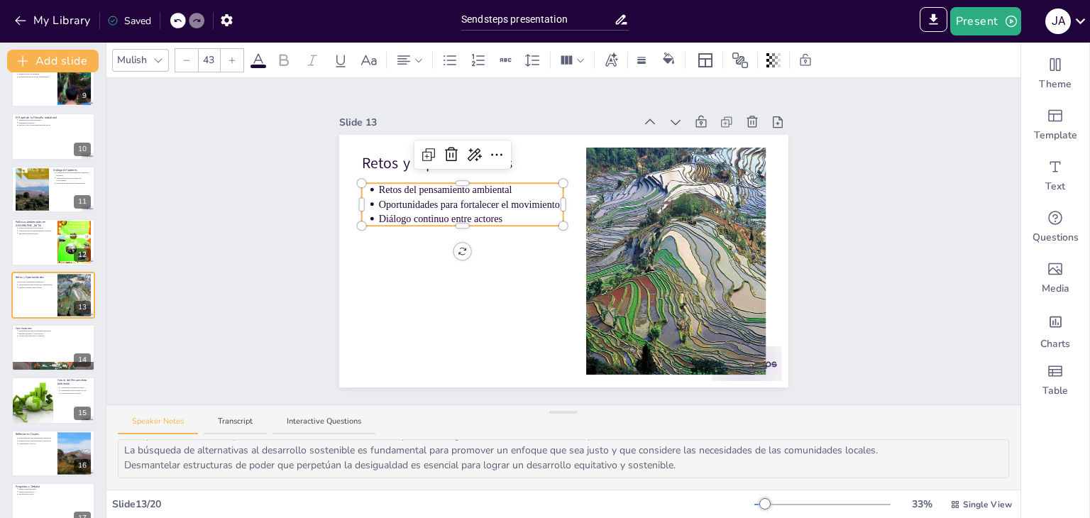
click at [366, 184] on ul "Retos del pensamiento ambiental Oportunidades para fortalecer el movimiento Diá…" at bounding box center [462, 203] width 202 height 43
drag, startPoint x: 370, startPoint y: 186, endPoint x: 521, endPoint y: 187, distance: 150.4
click at [521, 187] on p "Retos del pensamiento ambiental" at bounding box center [470, 190] width 185 height 14
drag, startPoint x: 366, startPoint y: 199, endPoint x: 536, endPoint y: 212, distance: 170.7
click at [536, 212] on ul "Retos del pensamiento ambiental Oportunidades para fortalecer el movimiento Diá…" at bounding box center [462, 203] width 202 height 43
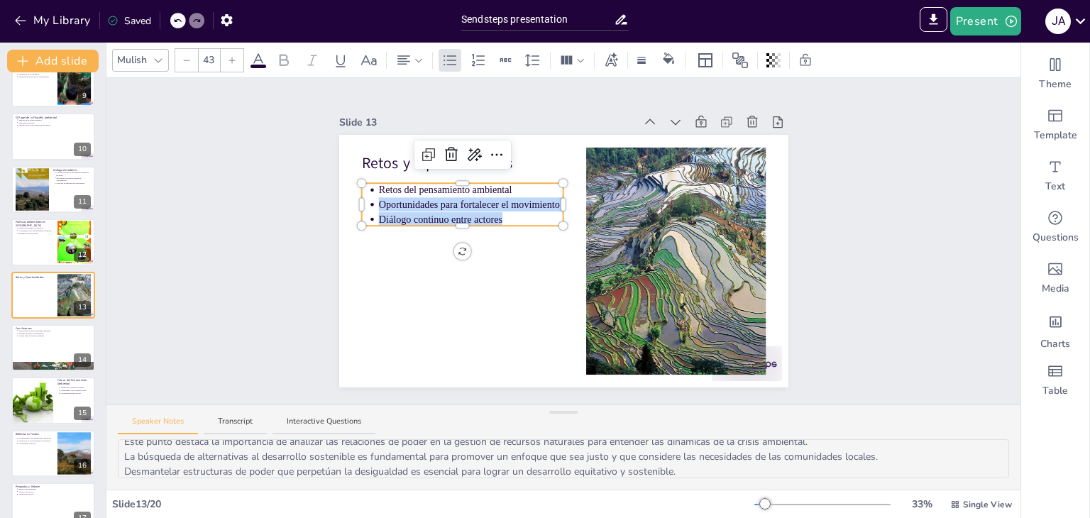
scroll to position [18, 0]
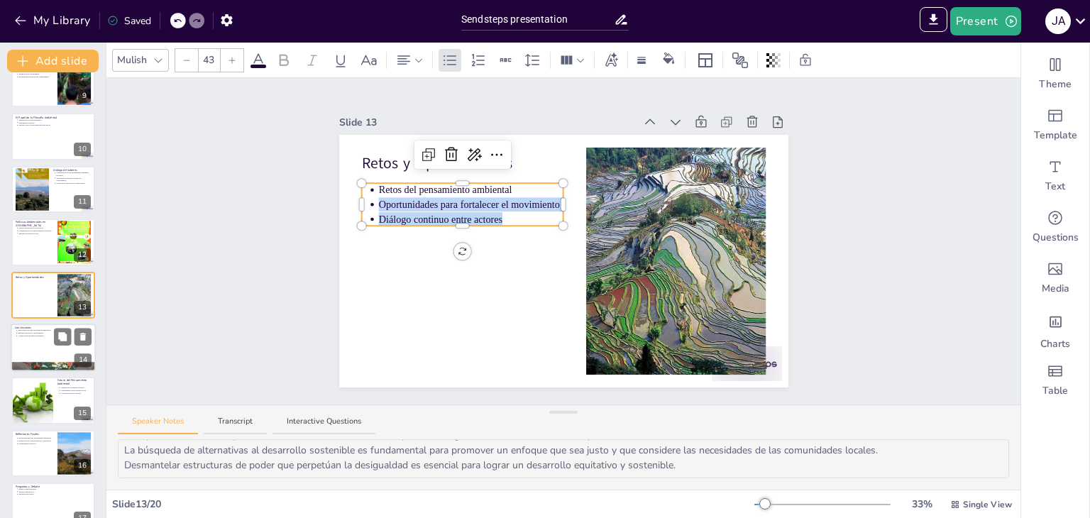
click at [34, 353] on div at bounding box center [53, 347] width 85 height 48
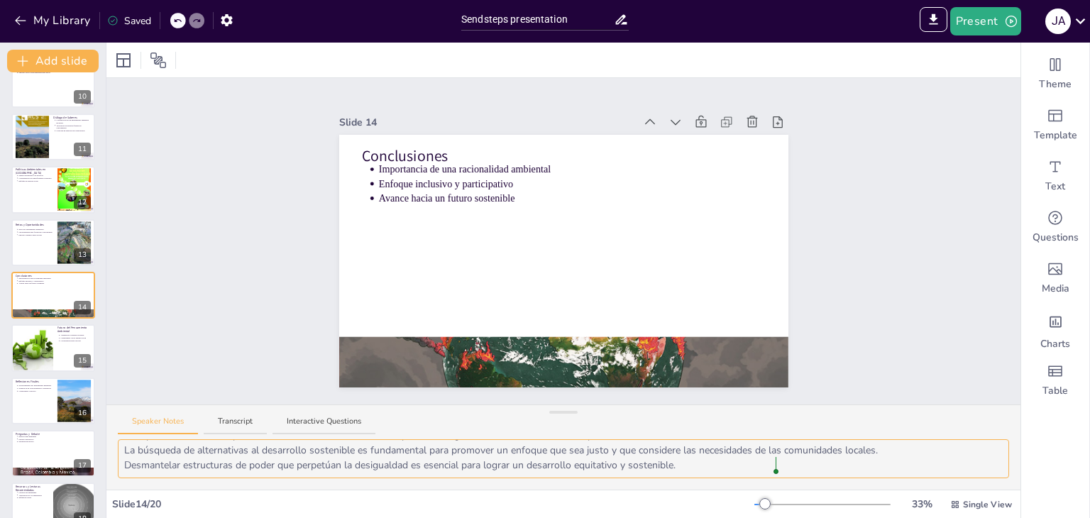
drag, startPoint x: 211, startPoint y: 452, endPoint x: 797, endPoint y: 482, distance: 586.7
click at [797, 482] on div "Este punto enfatiza la necesidad de construir una racionalidad ambiental que se…" at bounding box center [563, 464] width 914 height 50
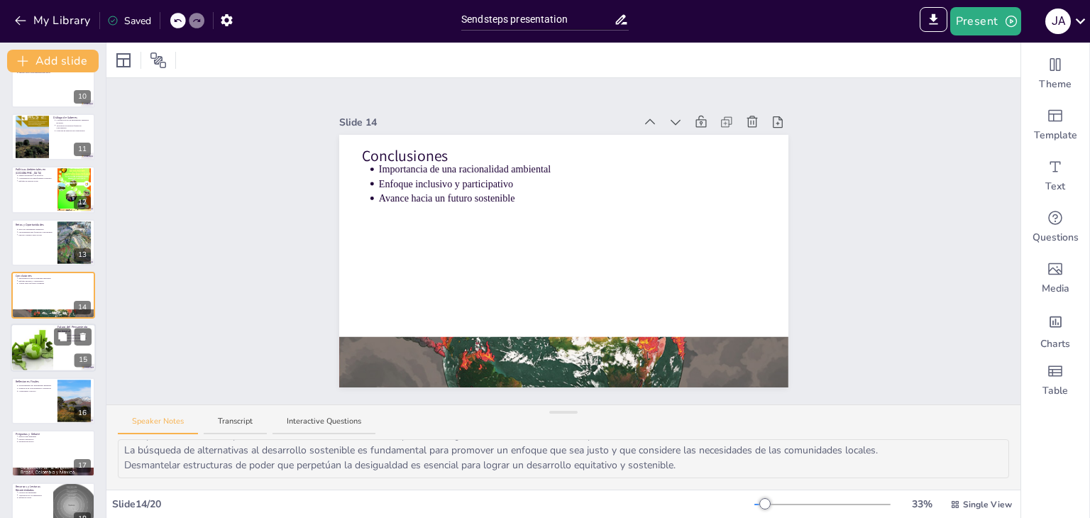
click at [20, 344] on div at bounding box center [31, 348] width 71 height 48
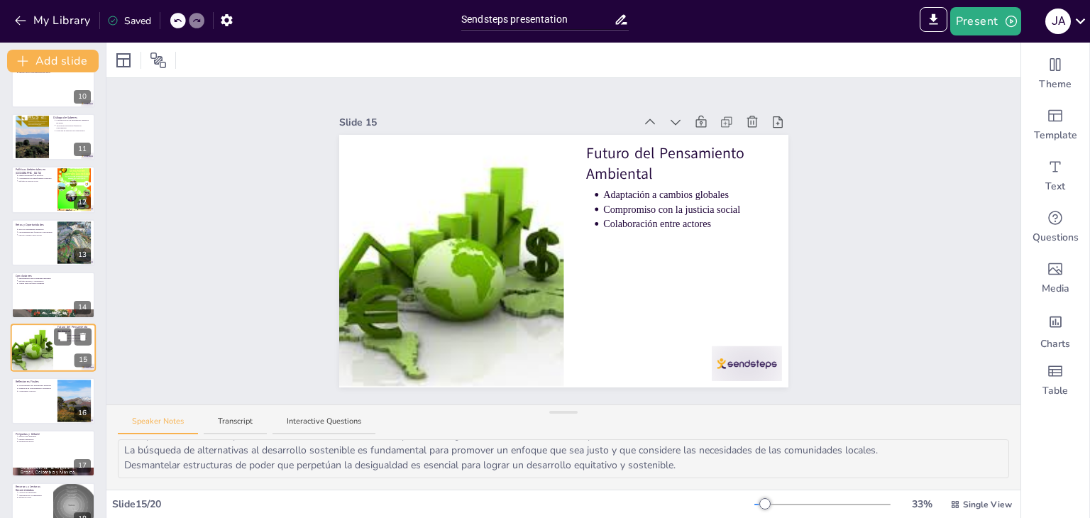
scroll to position [550, 0]
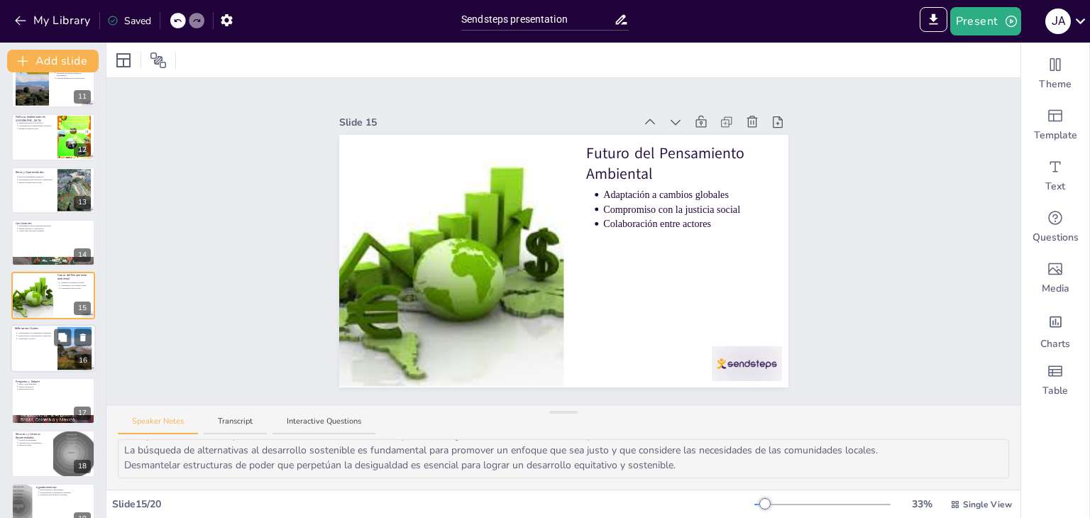
click at [32, 342] on div at bounding box center [53, 348] width 85 height 48
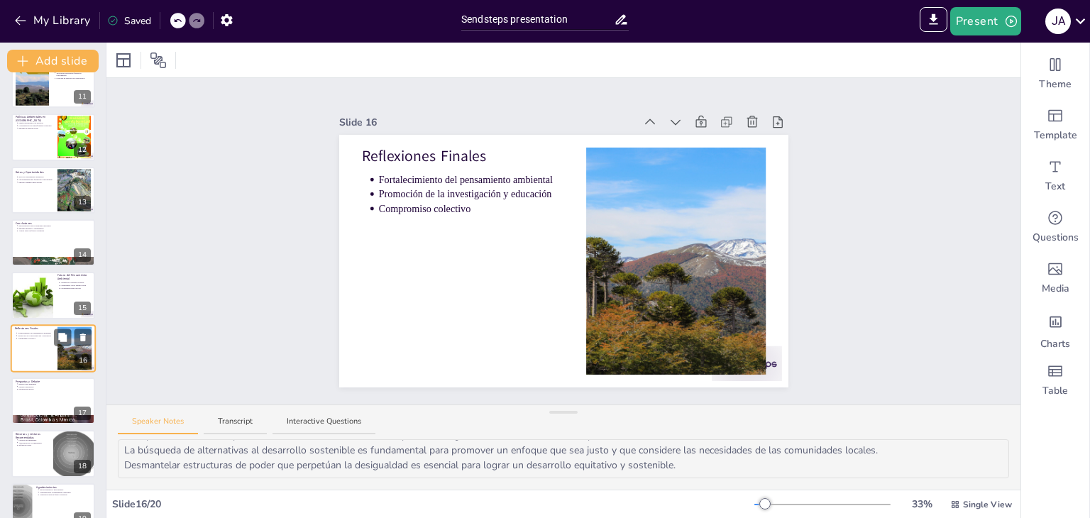
scroll to position [604, 0]
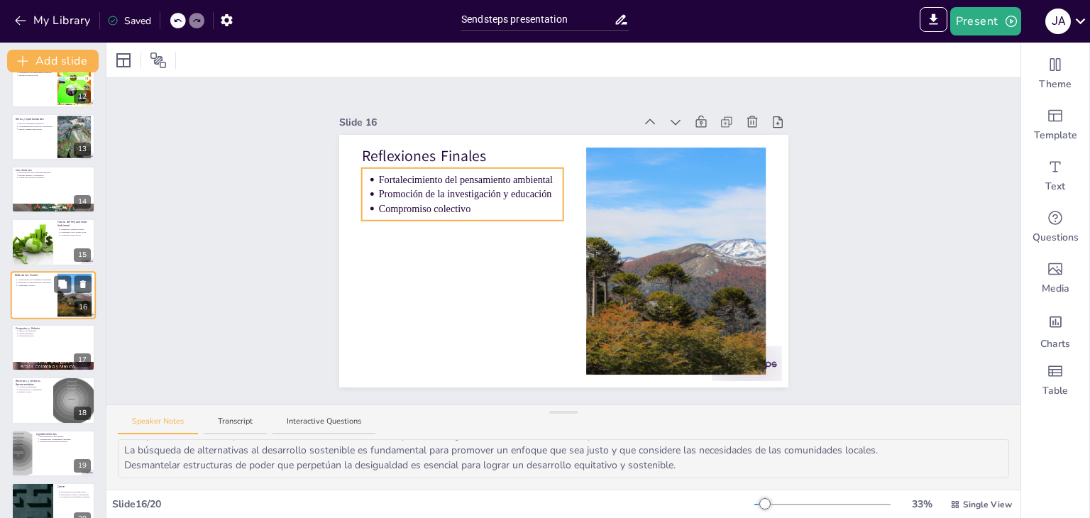
click at [26, 284] on p "Compromiso colectivo" at bounding box center [35, 285] width 35 height 3
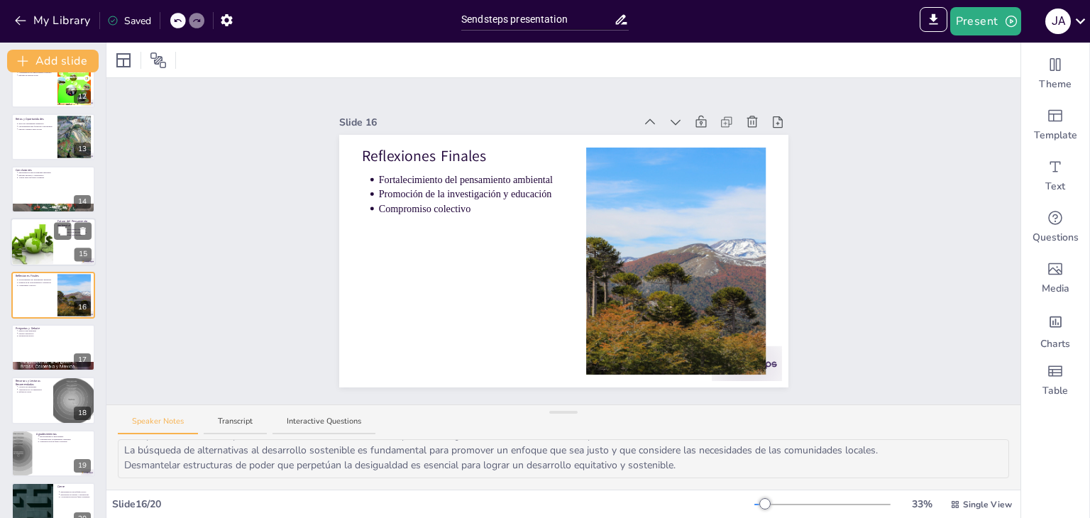
click at [28, 248] on div at bounding box center [31, 242] width 71 height 48
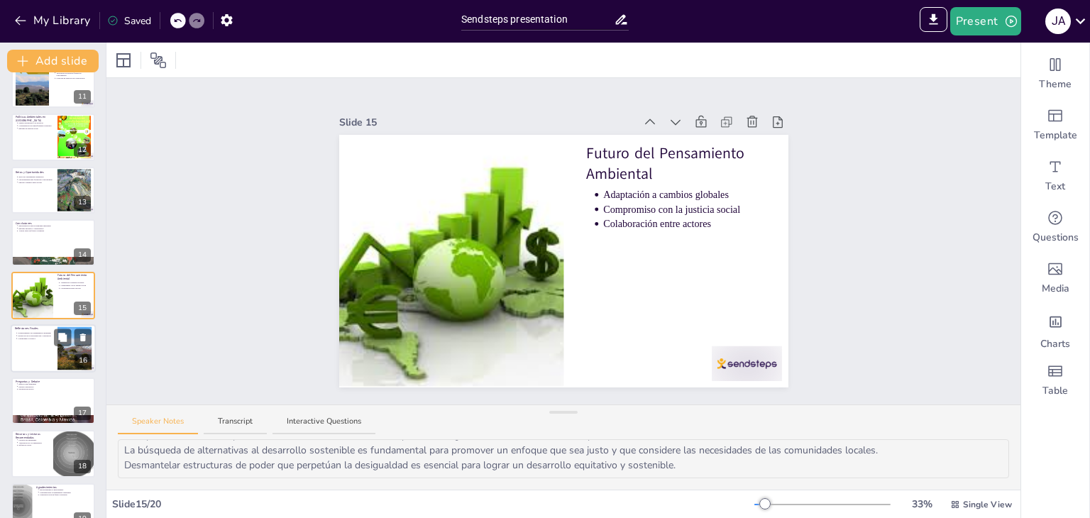
click at [18, 345] on div at bounding box center [53, 348] width 85 height 48
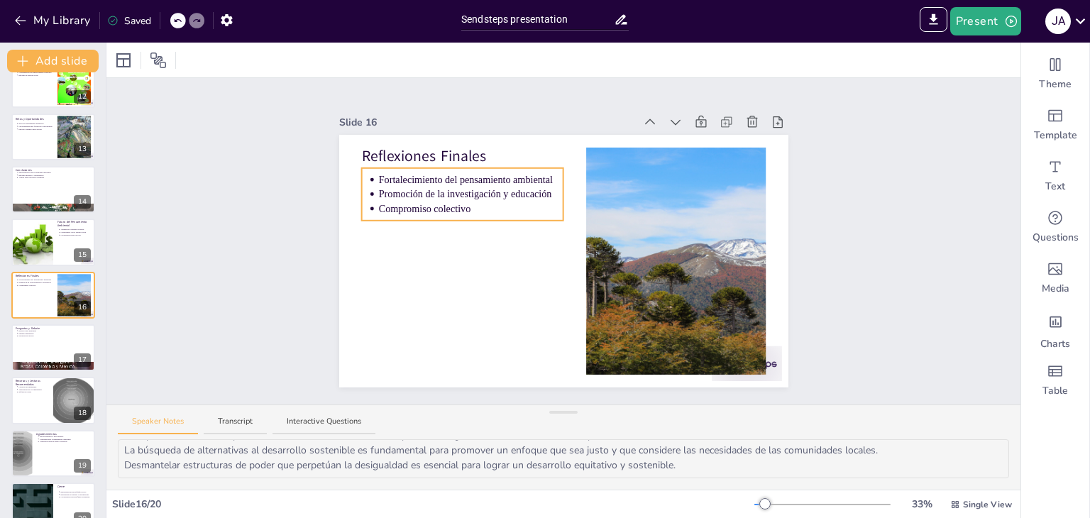
click at [378, 173] on p "Fortalecimiento del pensamiento ambiental" at bounding box center [470, 179] width 185 height 14
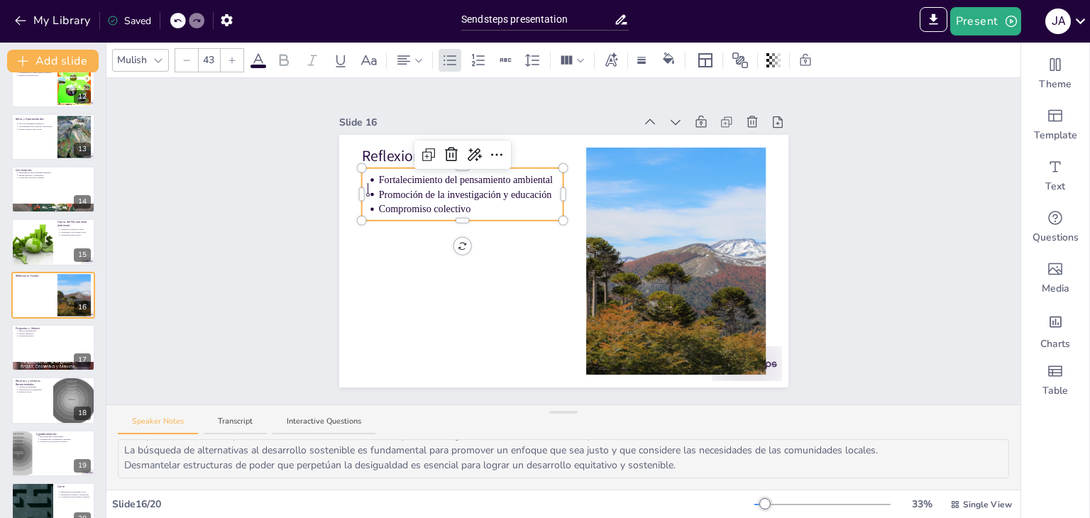
click at [378, 192] on span "Promoción de la investigación y educación" at bounding box center [464, 194] width 173 height 11
drag, startPoint x: 368, startPoint y: 205, endPoint x: 466, endPoint y: 196, distance: 98.3
click at [466, 202] on p "Compromiso colectivo" at bounding box center [470, 209] width 185 height 14
click at [32, 336] on p "Participación activa" at bounding box center [55, 336] width 74 height 3
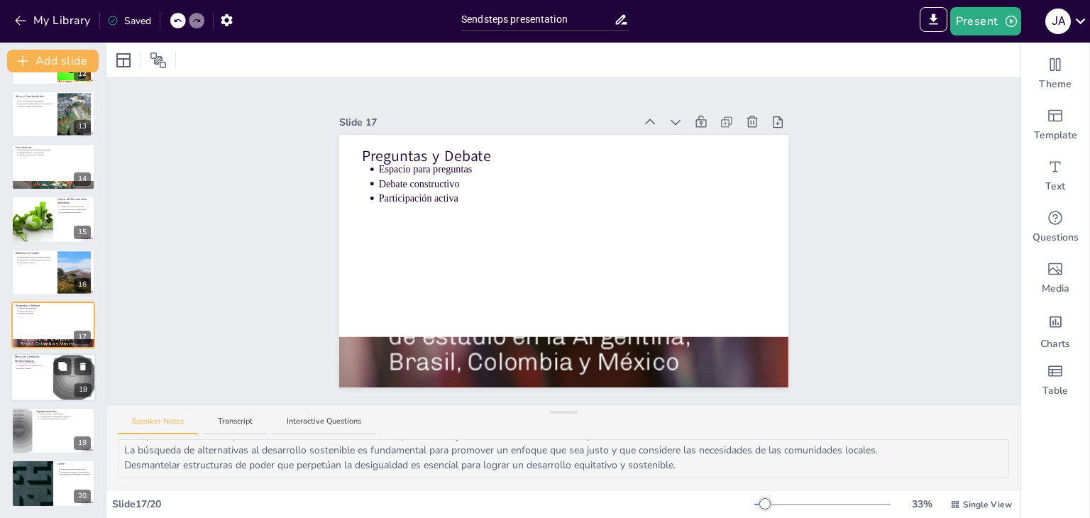
click at [27, 383] on div at bounding box center [53, 378] width 85 height 48
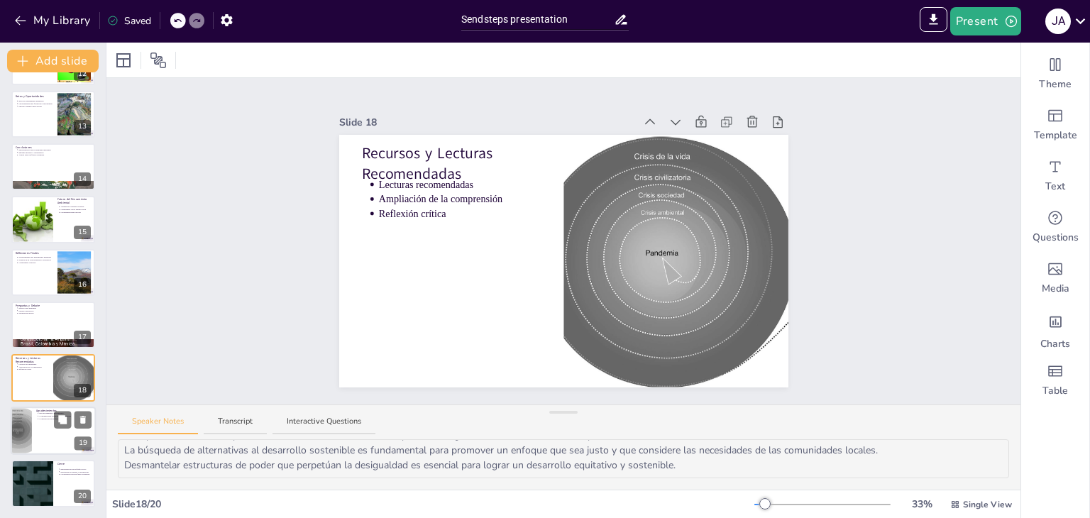
click at [31, 428] on div at bounding box center [21, 430] width 55 height 48
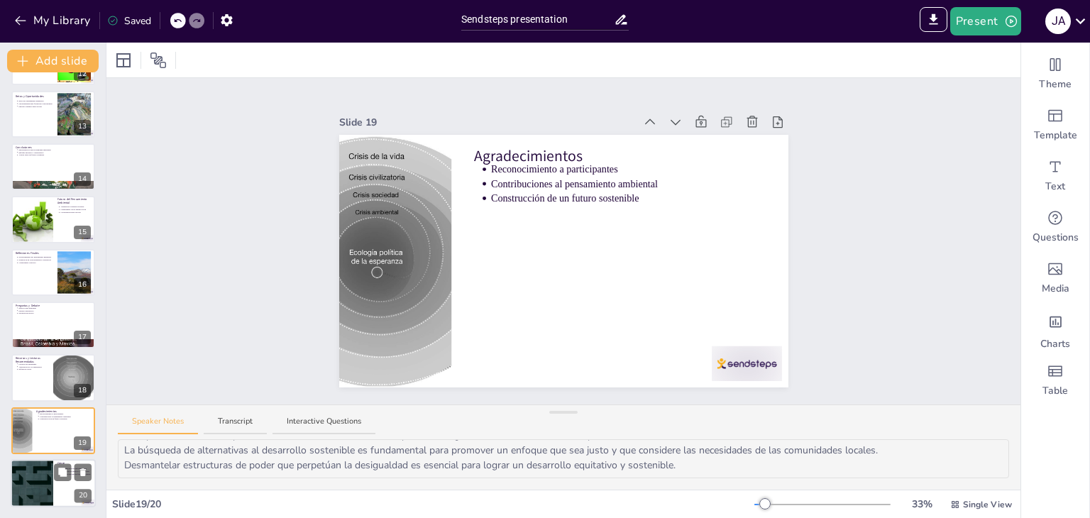
click at [21, 477] on div at bounding box center [31, 483] width 85 height 48
